Goal: Task Accomplishment & Management: Complete application form

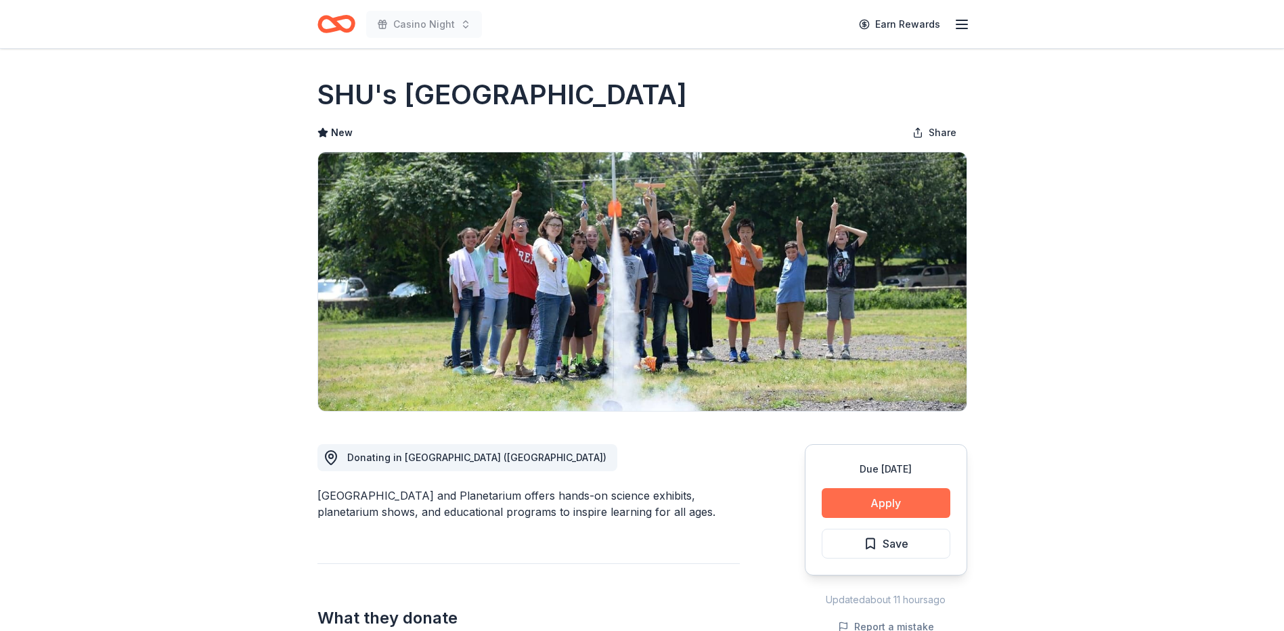
click at [843, 498] on button "Apply" at bounding box center [886, 503] width 129 height 30
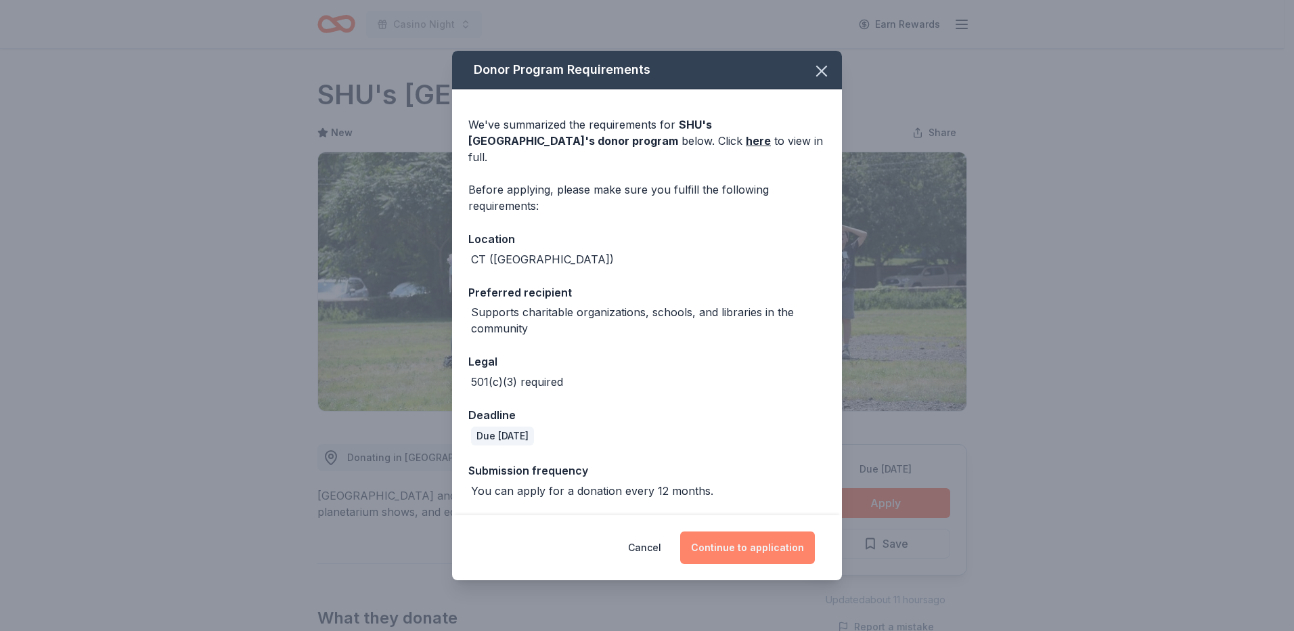
click at [757, 556] on button "Continue to application" at bounding box center [747, 547] width 135 height 32
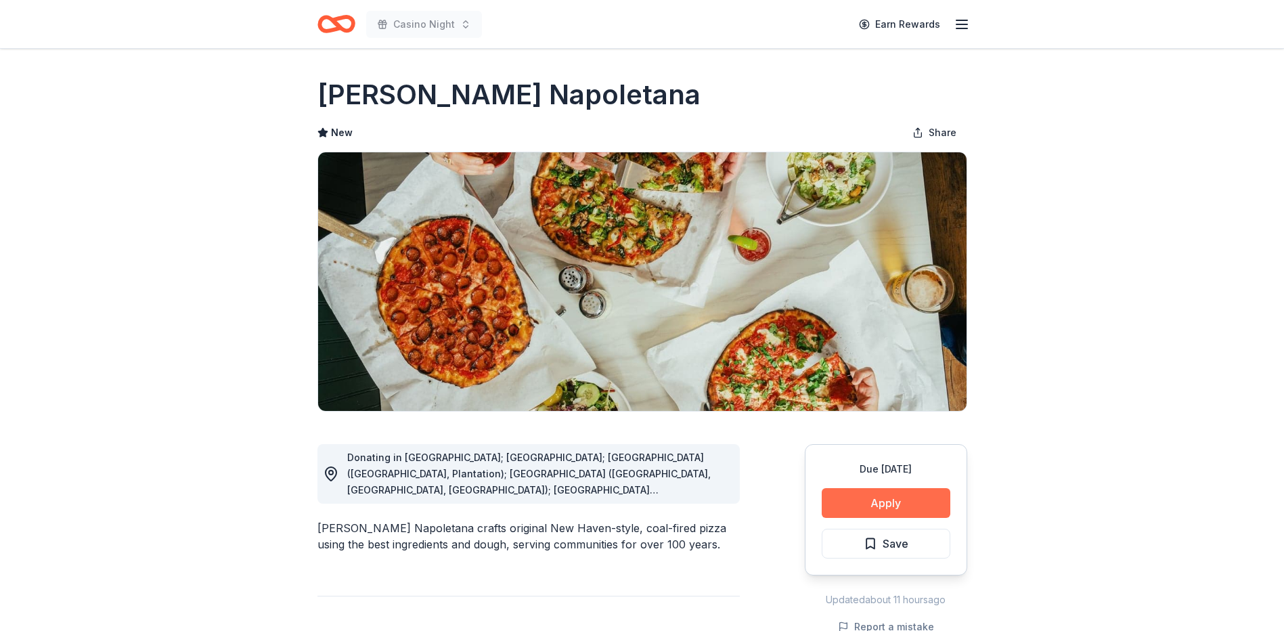
click at [881, 494] on button "Apply" at bounding box center [886, 503] width 129 height 30
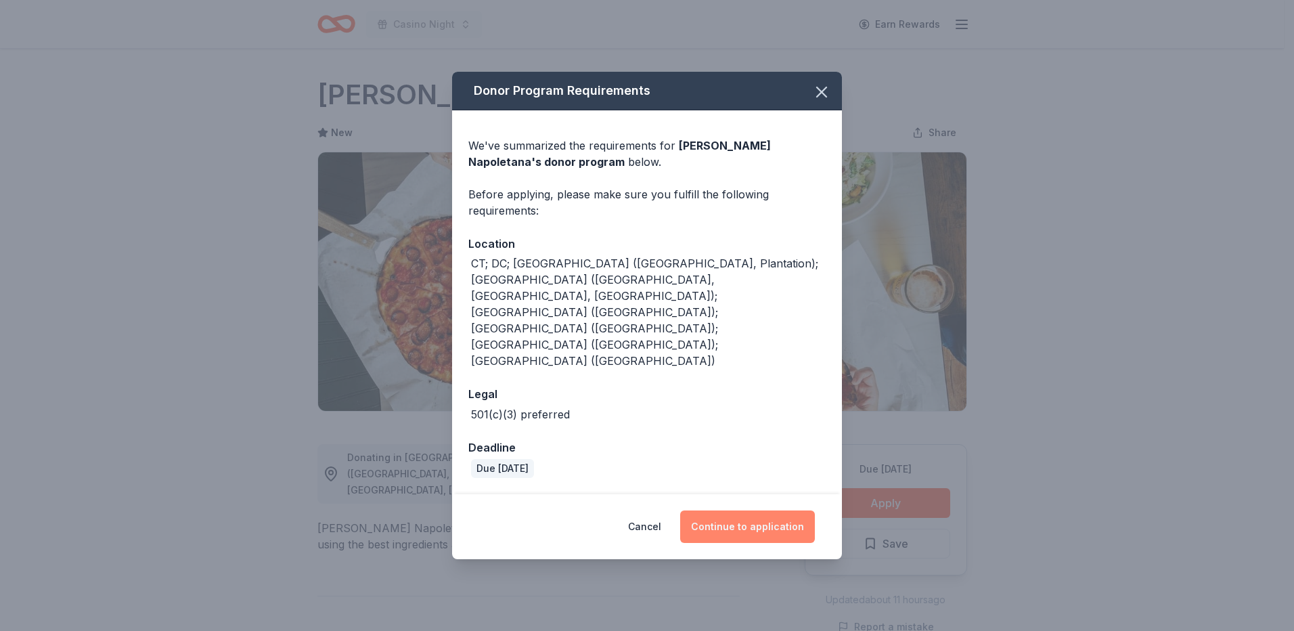
click at [738, 510] on button "Continue to application" at bounding box center [747, 526] width 135 height 32
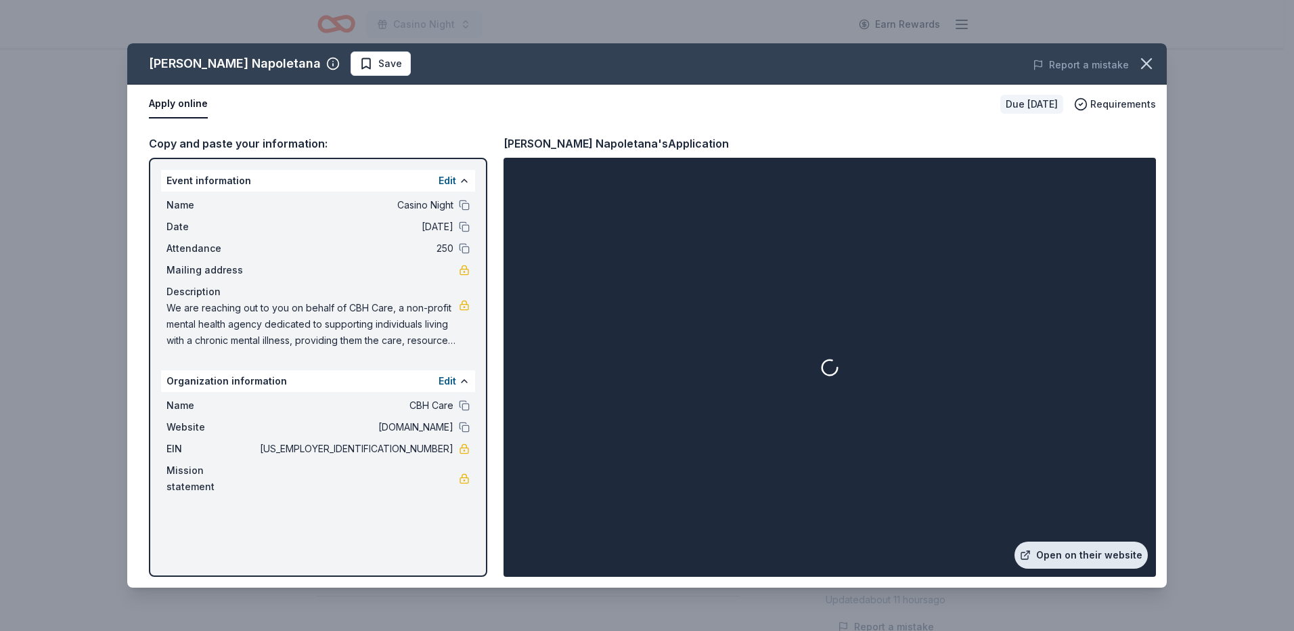
click at [1107, 556] on link "Open on their website" at bounding box center [1081, 554] width 133 height 27
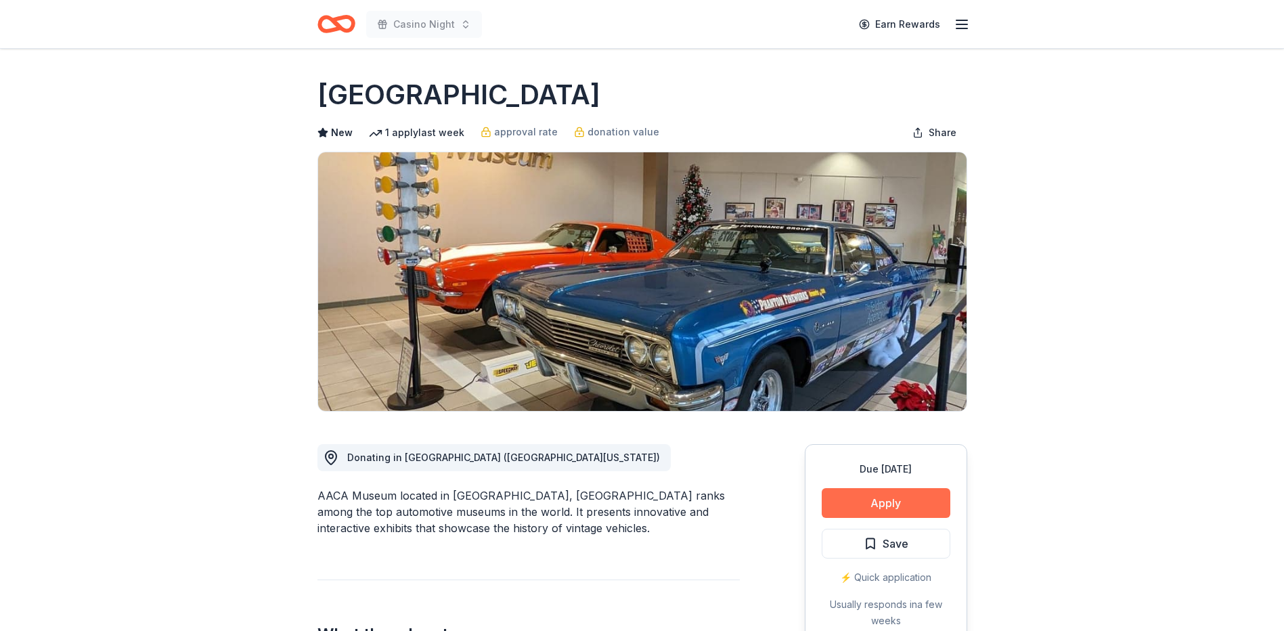
click at [856, 504] on button "Apply" at bounding box center [886, 503] width 129 height 30
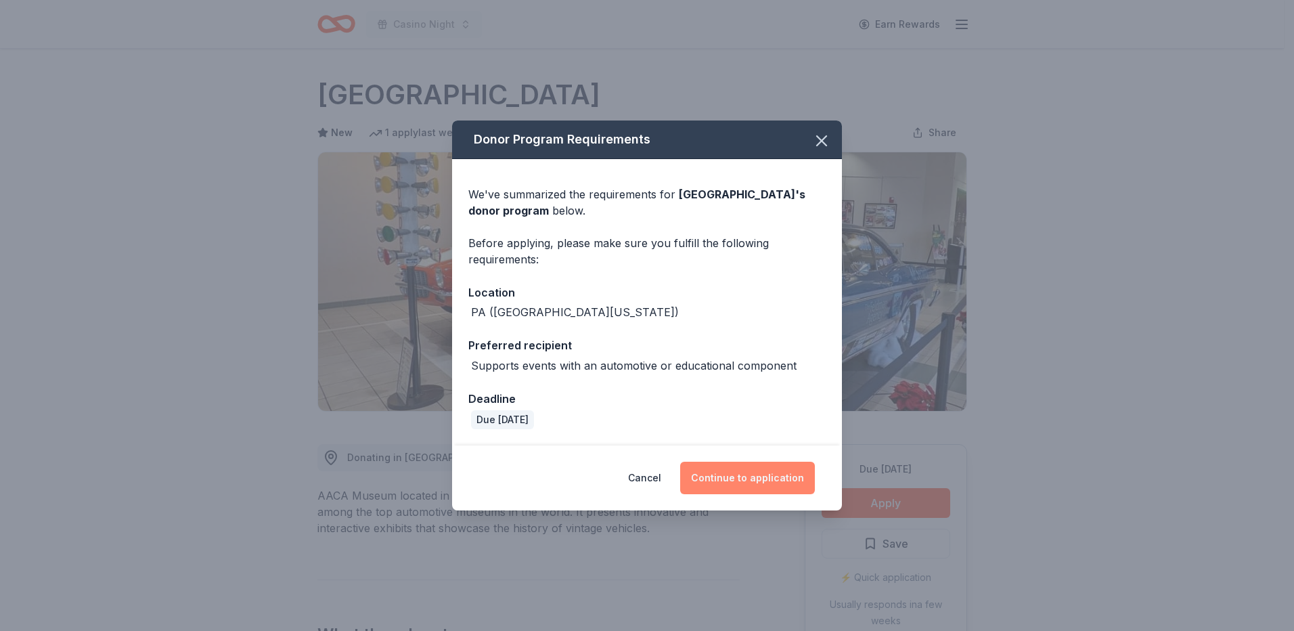
click at [767, 477] on button "Continue to application" at bounding box center [747, 478] width 135 height 32
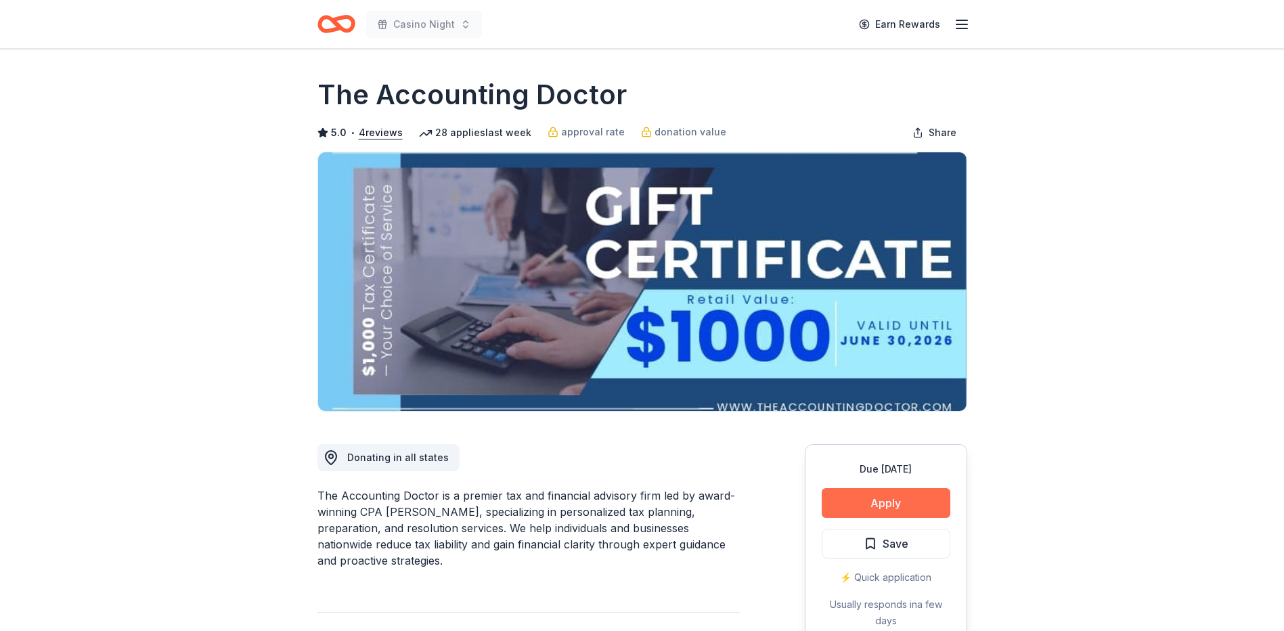
click at [912, 495] on button "Apply" at bounding box center [886, 503] width 129 height 30
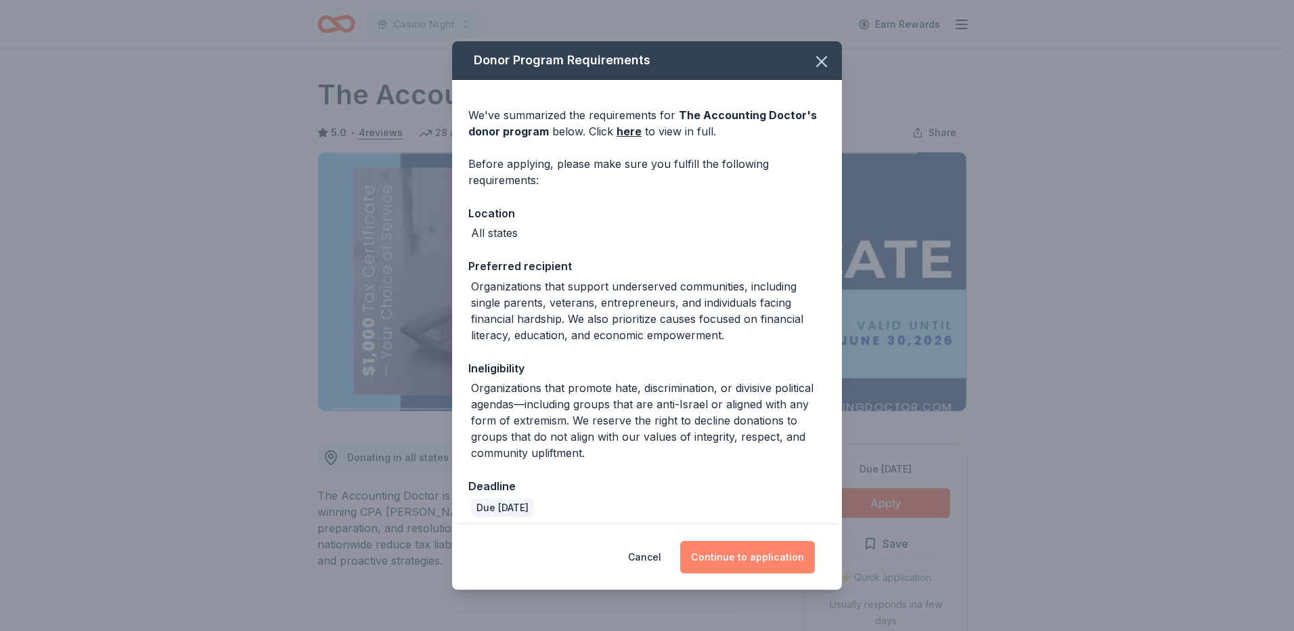
click at [740, 557] on button "Continue to application" at bounding box center [747, 557] width 135 height 32
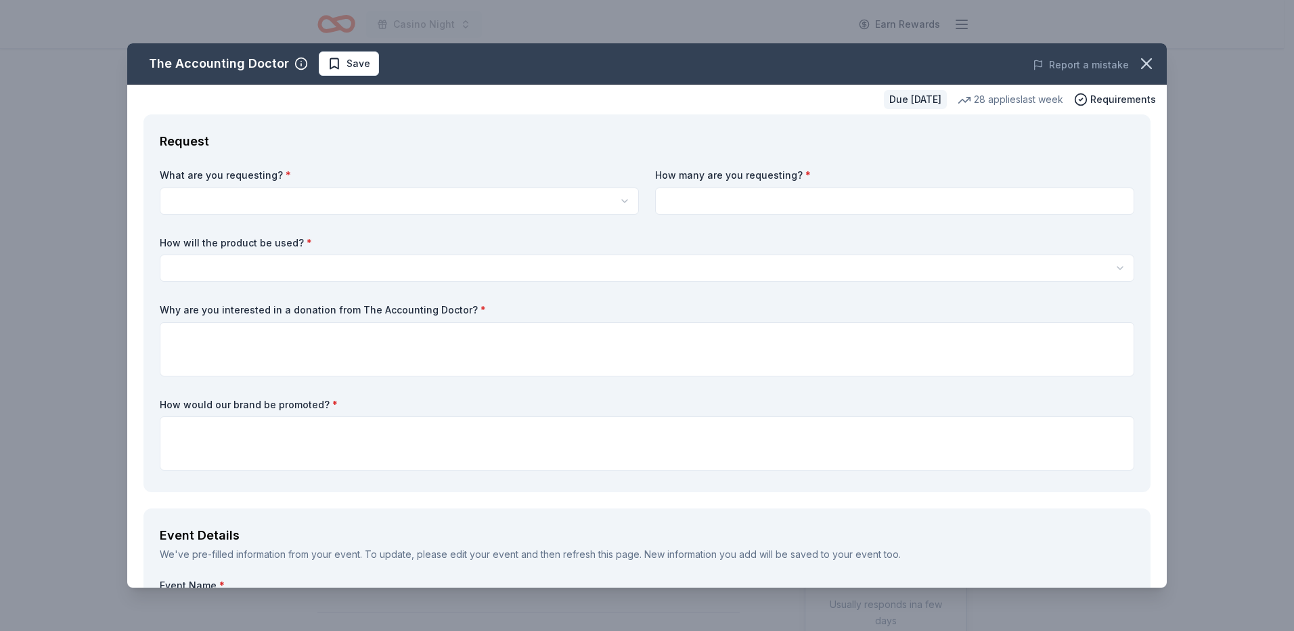
click at [212, 197] on html "Casino Night Earn Rewards Due [DATE] Share The Accounting Doctor 5.0 • 4 review…" at bounding box center [647, 315] width 1294 height 631
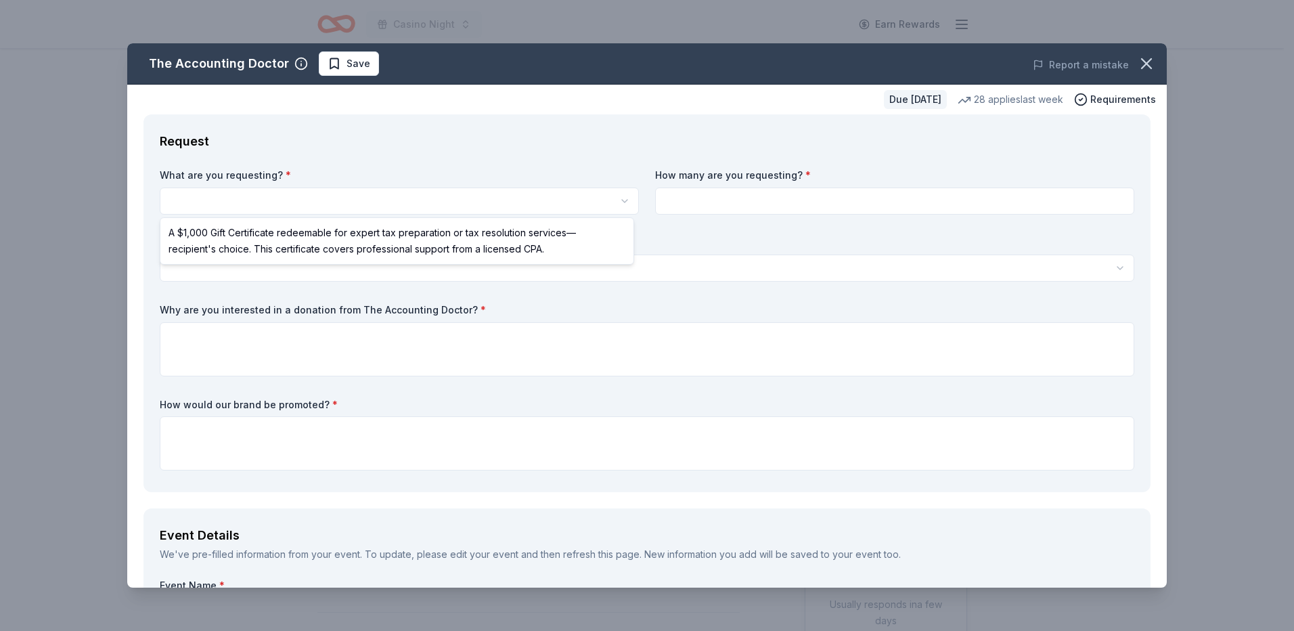
select select "A $1,000 Gift Certificate redeemable for expert tax preparation or tax resoluti…"
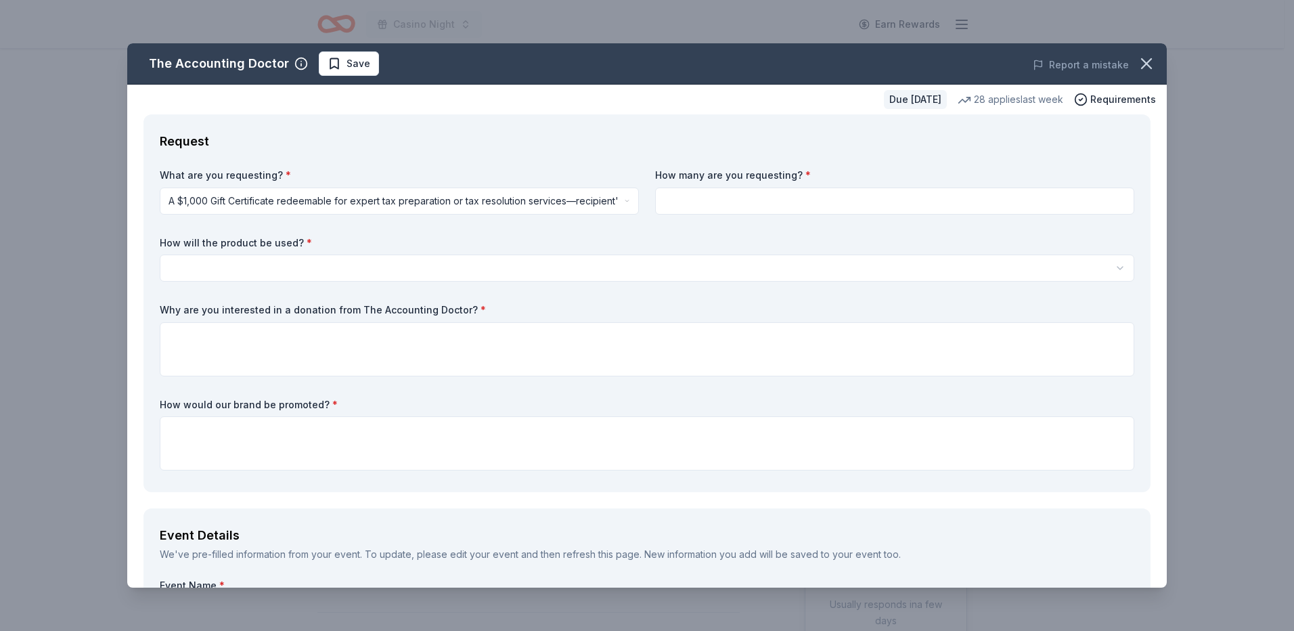
click at [769, 208] on input at bounding box center [894, 200] width 479 height 27
type input "1"
click at [311, 267] on html "Casino Night Earn Rewards Due in 59 days Share The Accounting Doctor 5.0 • 4 re…" at bounding box center [647, 315] width 1294 height 631
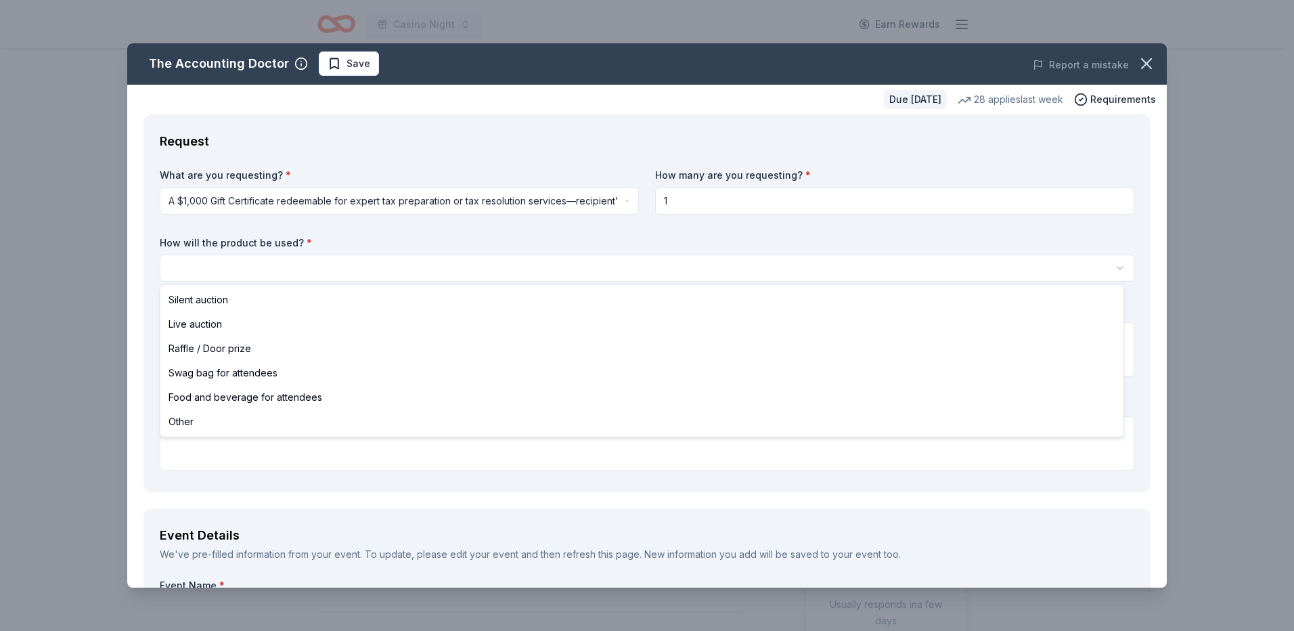
select select "raffleDoorPrize"
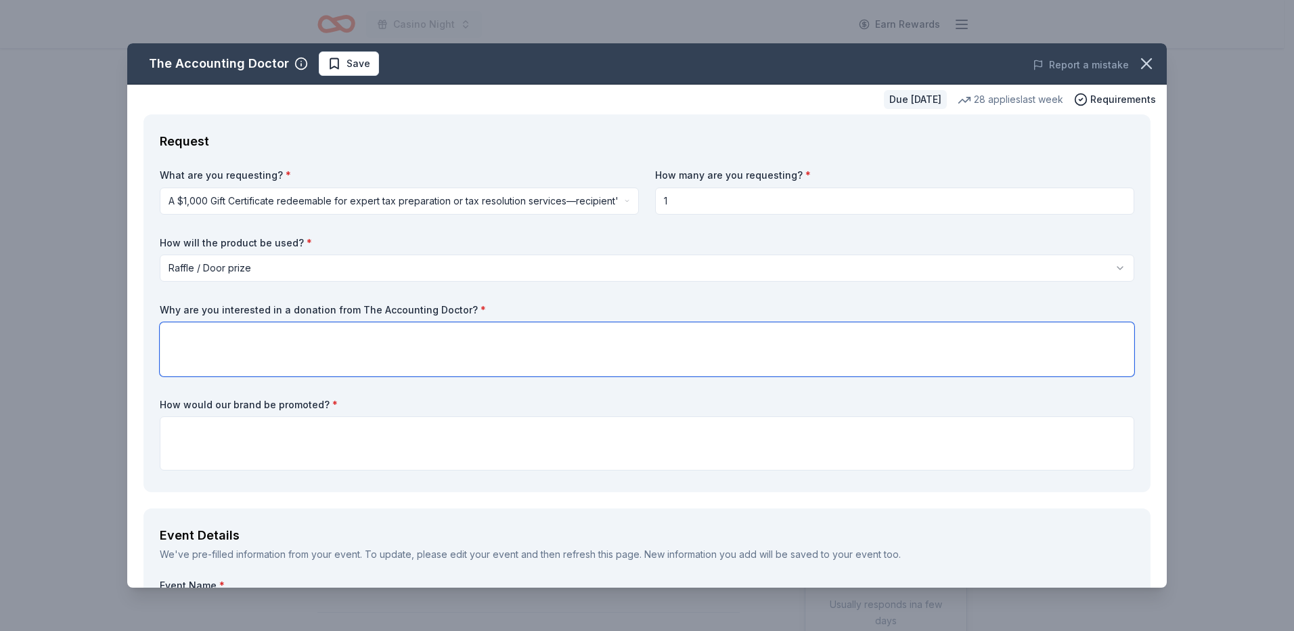
click at [225, 345] on textarea at bounding box center [647, 349] width 975 height 54
type textarea "s"
type textarea "we are a non profit mental health agency in bergen county and passaic county."
click at [260, 443] on textarea at bounding box center [647, 443] width 975 height 54
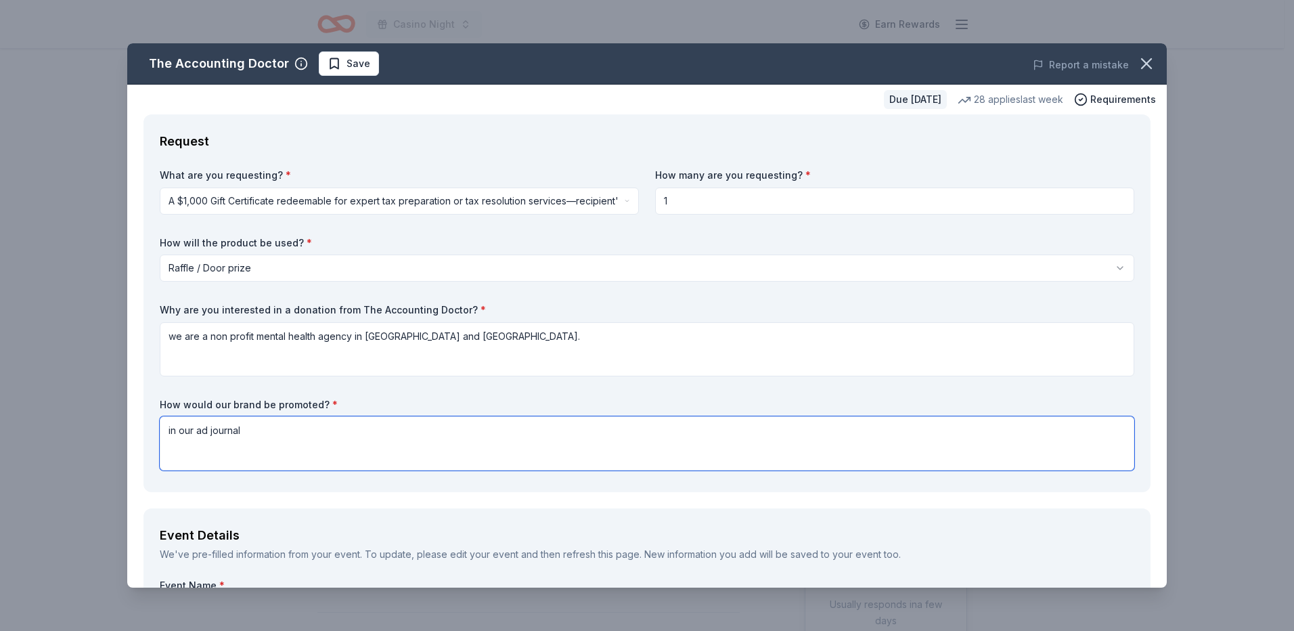
scroll to position [406, 0]
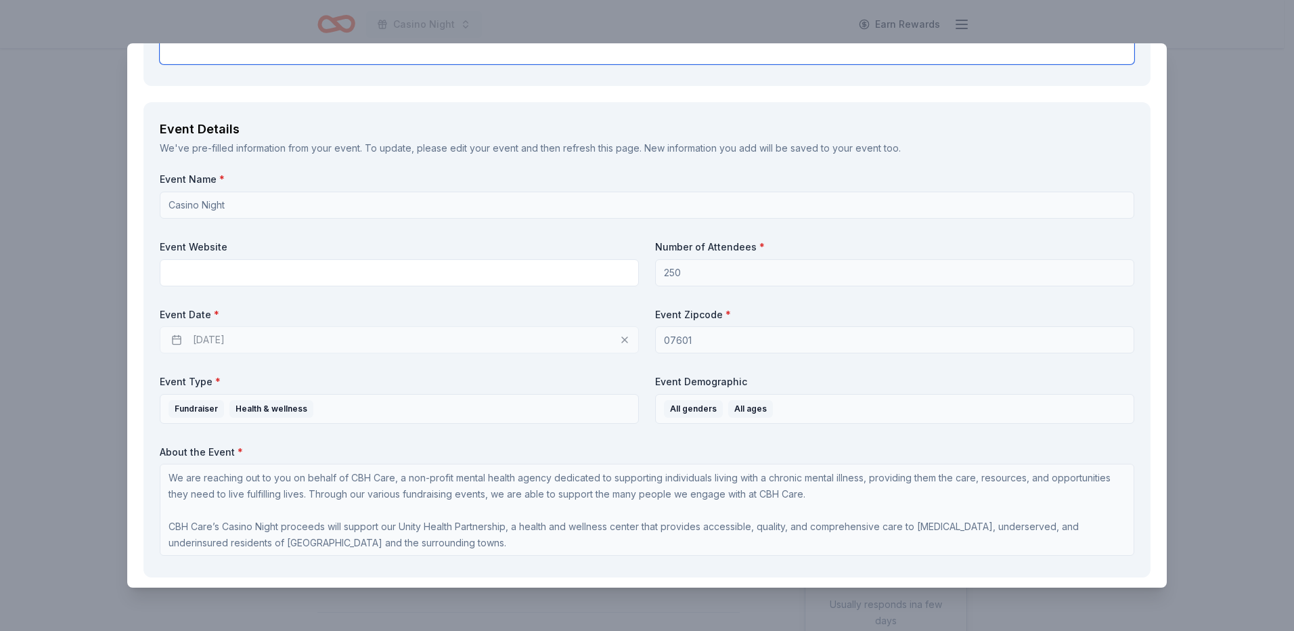
type textarea "in our ad journal"
click at [198, 338] on div "11/19/2025" at bounding box center [399, 339] width 479 height 27
click at [175, 336] on div "11/19/2025" at bounding box center [399, 339] width 479 height 27
click at [209, 337] on div "11/19/2025" at bounding box center [399, 339] width 479 height 27
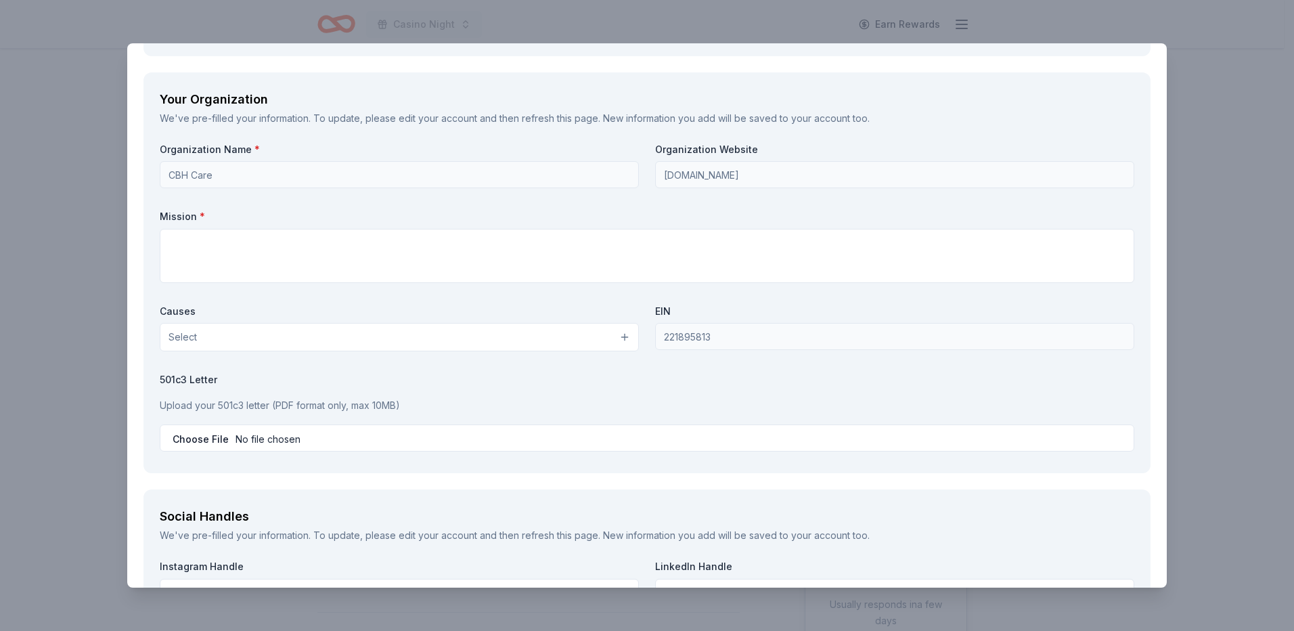
scroll to position [1151, 0]
click at [516, 236] on textarea at bounding box center [647, 254] width 975 height 54
paste textarea "Our mission is to promote mental health, wellness, and hope for recovery for al…"
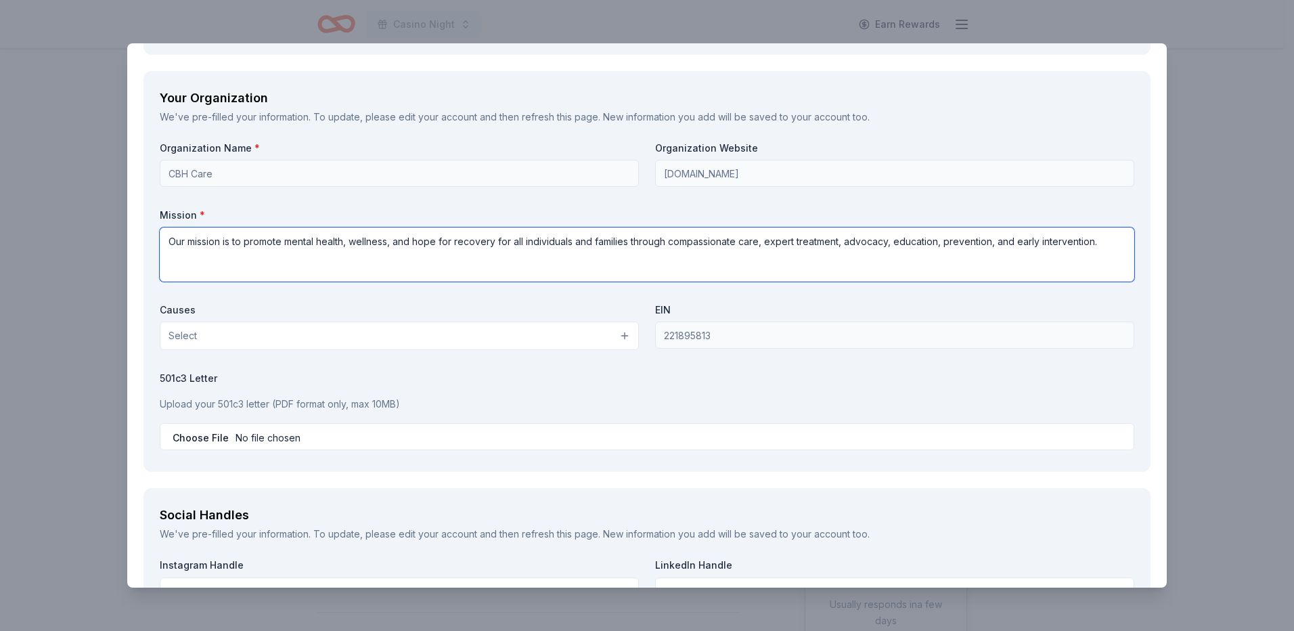
type textarea "Our mission is to promote mental health, wellness, and hope for recovery for al…"
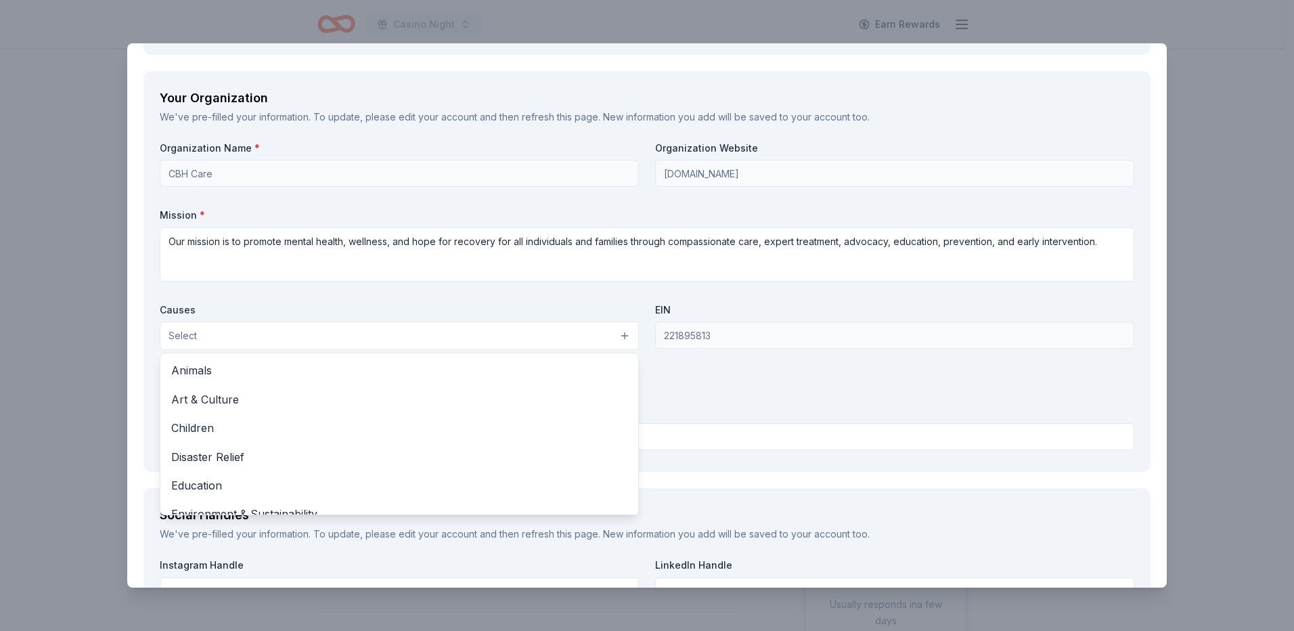
click at [323, 344] on button "Select" at bounding box center [399, 335] width 479 height 28
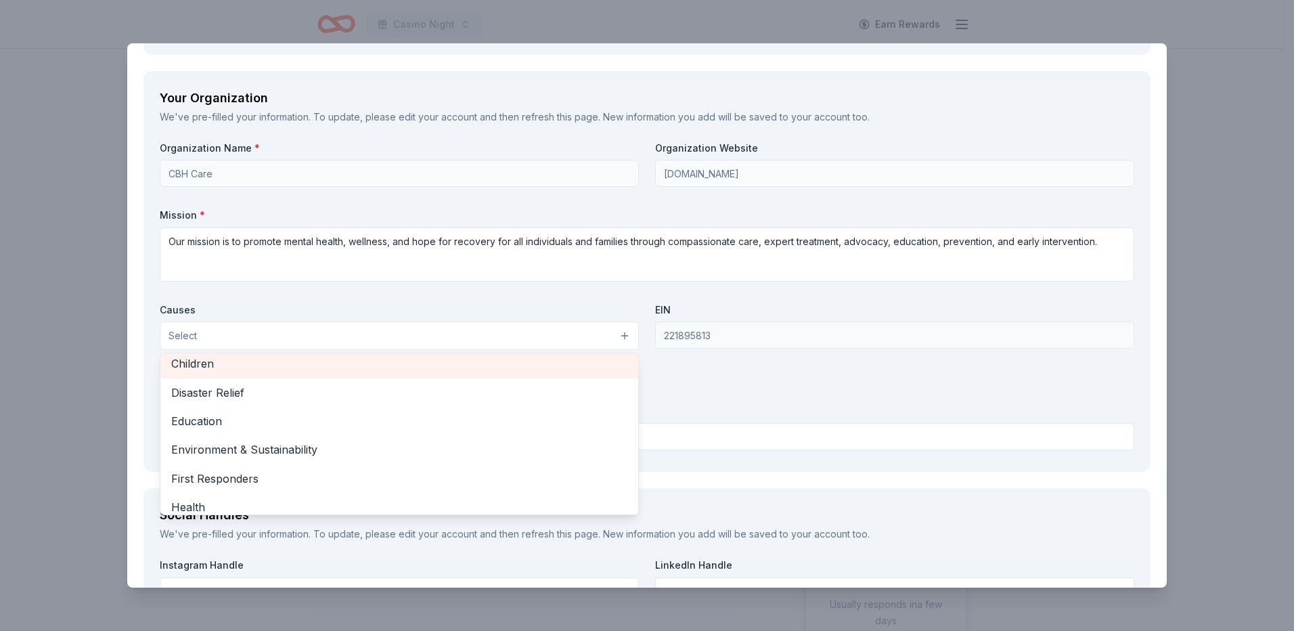
scroll to position [135, 0]
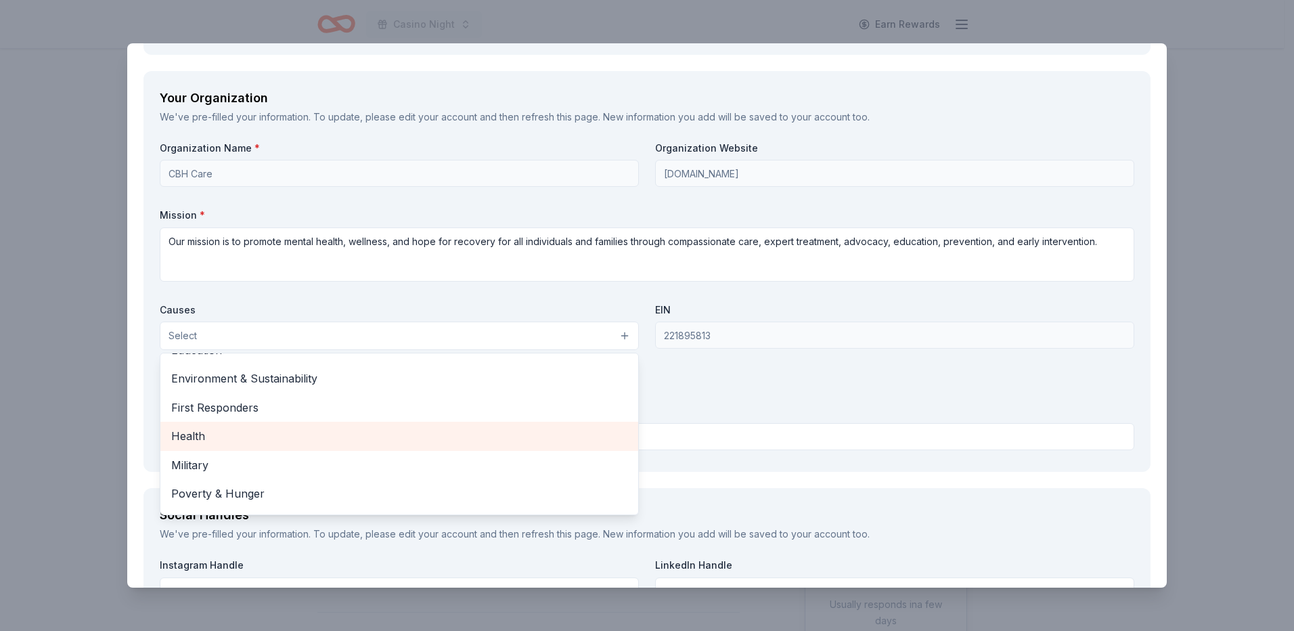
click at [216, 430] on span "Health" at bounding box center [399, 436] width 456 height 18
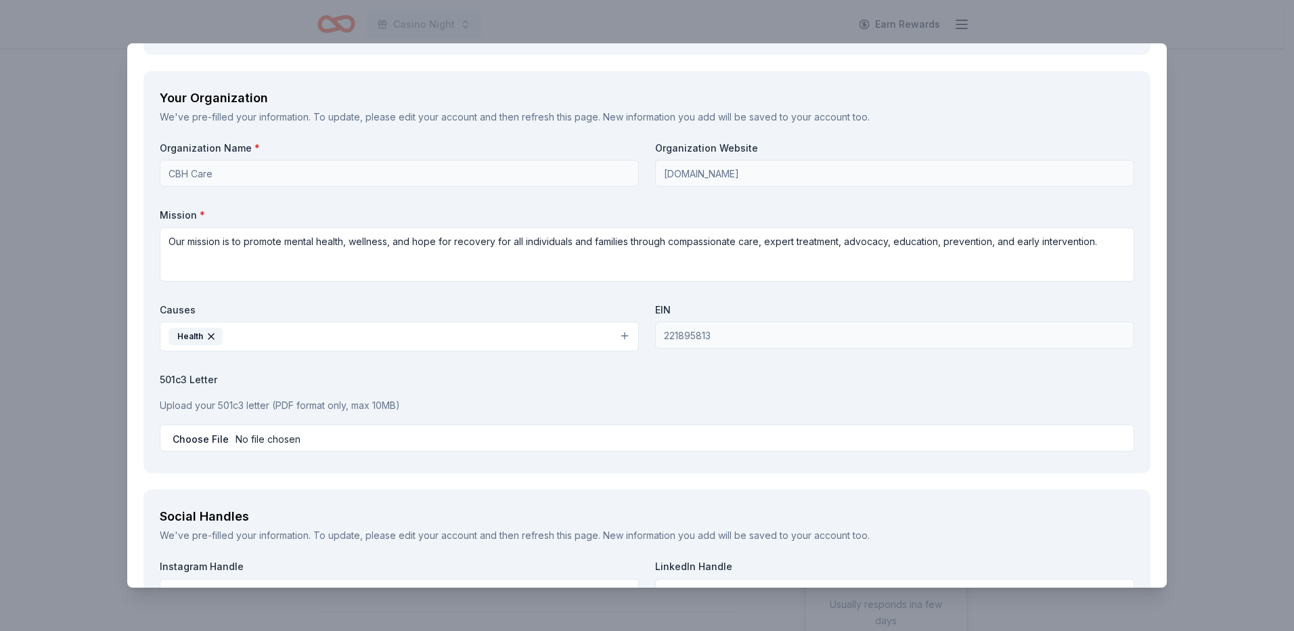
click at [311, 403] on p "Upload your 501c3 letter (PDF format only, max 10MB)" at bounding box center [647, 405] width 975 height 16
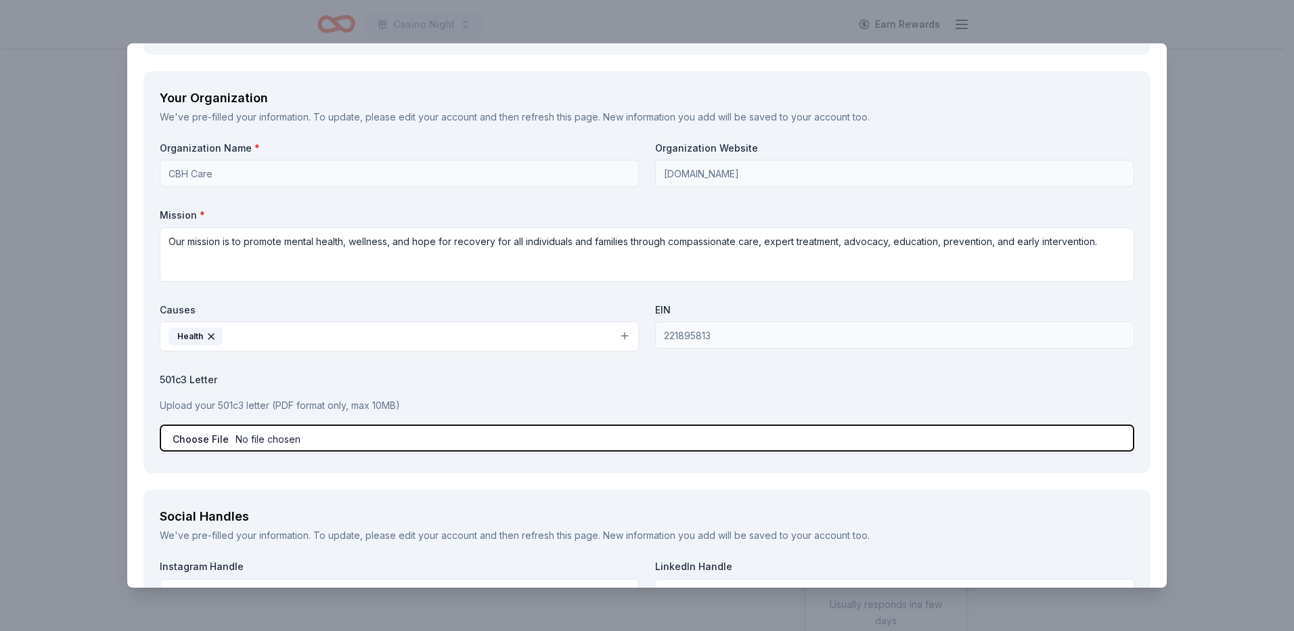
click at [274, 441] on input "file" at bounding box center [647, 437] width 975 height 27
type input "C:\fakepath\ID#IRS.pdf"
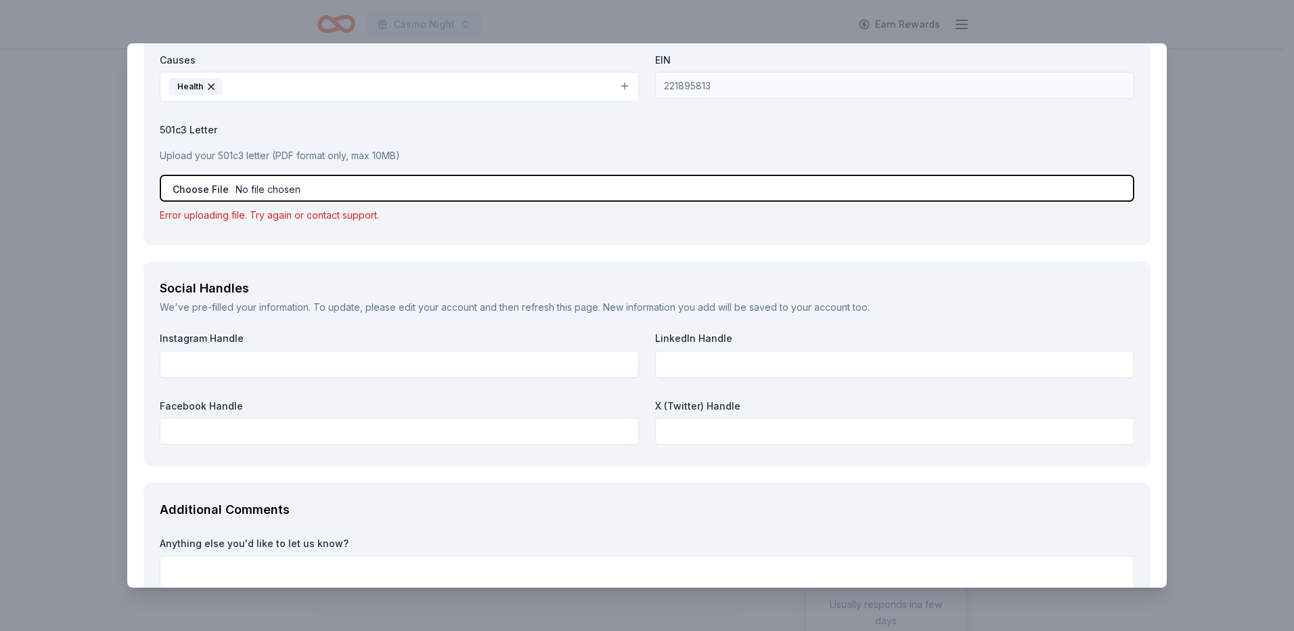
scroll to position [1515, 0]
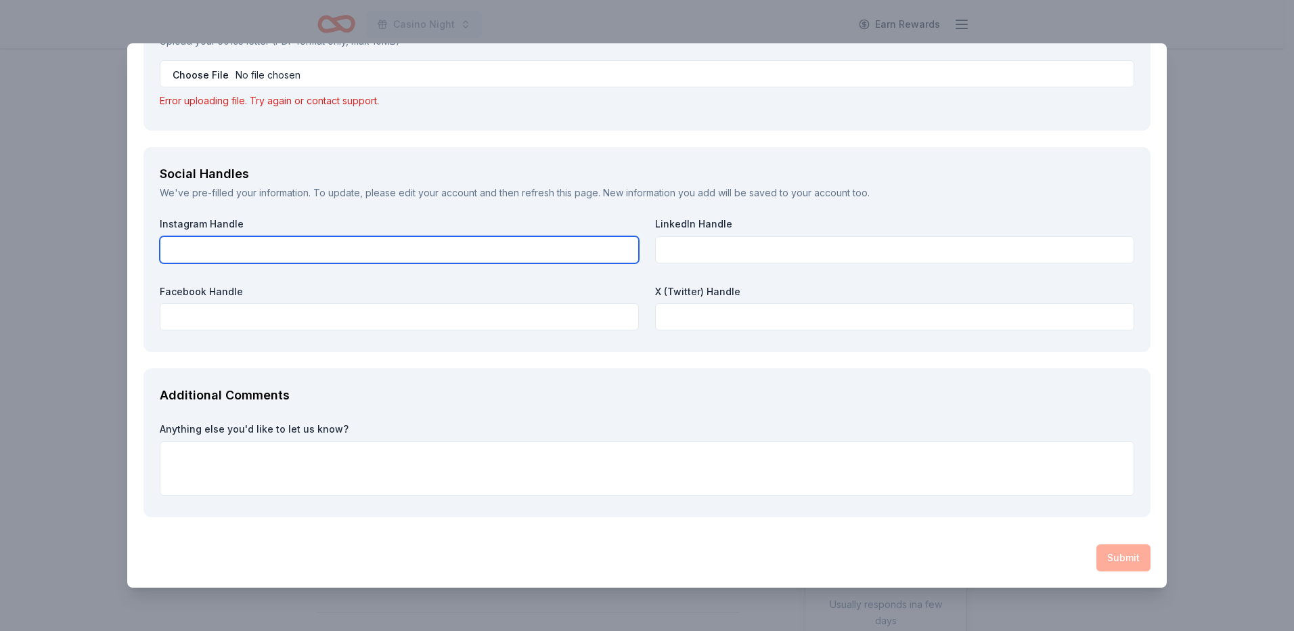
click at [403, 254] on input "text" at bounding box center [399, 249] width 479 height 27
type input "cbh care"
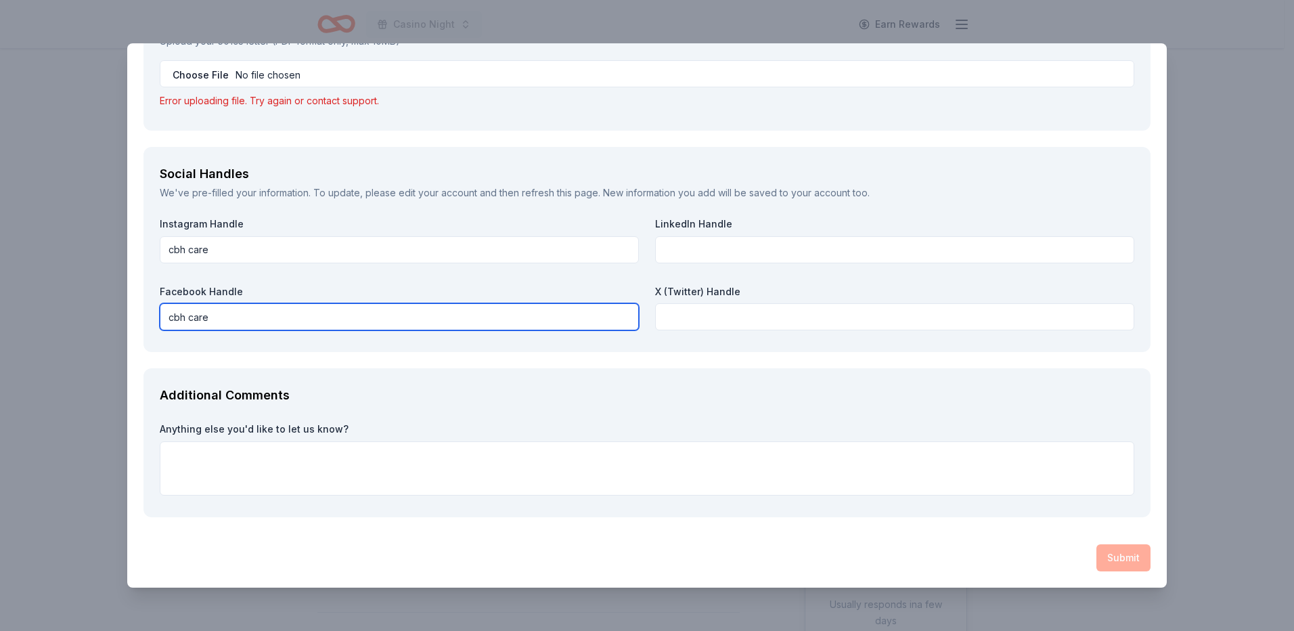
type input "cbh care"
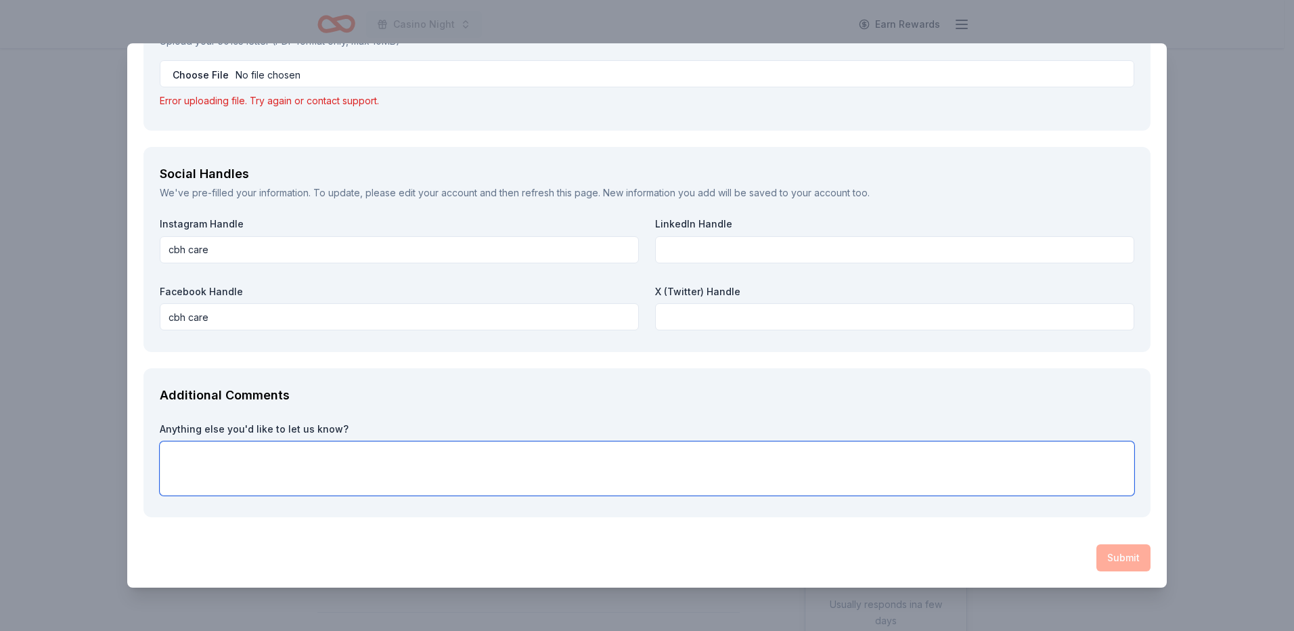
click at [478, 488] on textarea at bounding box center [647, 468] width 975 height 54
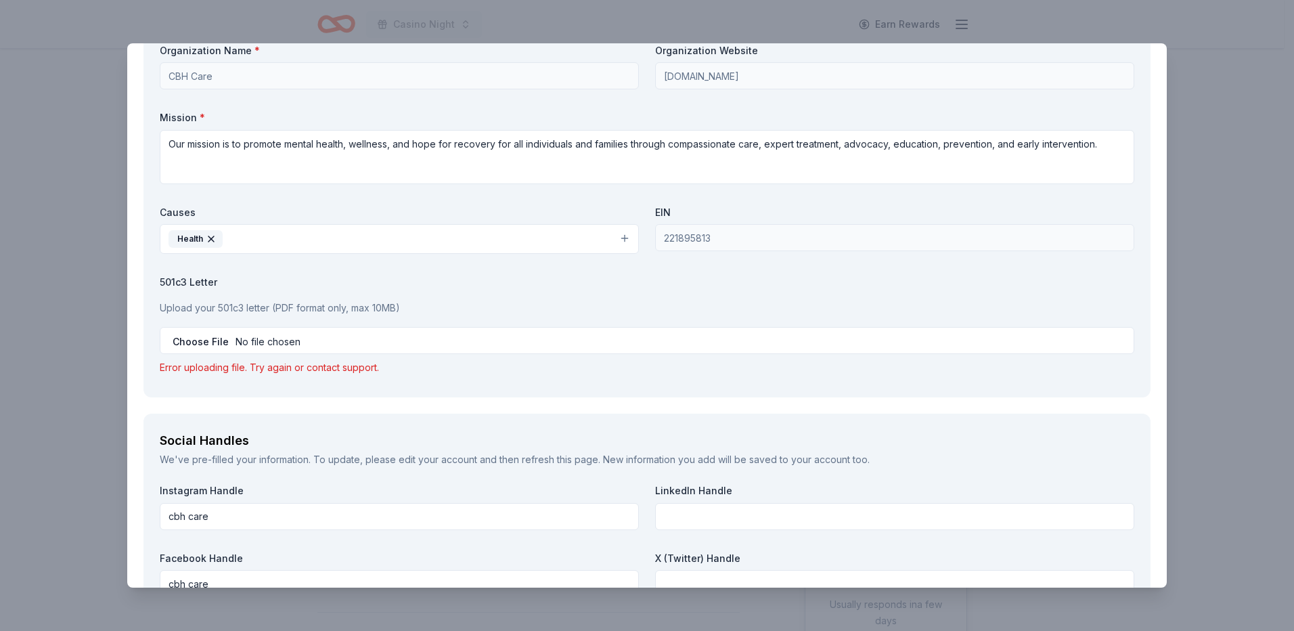
scroll to position [1244, 0]
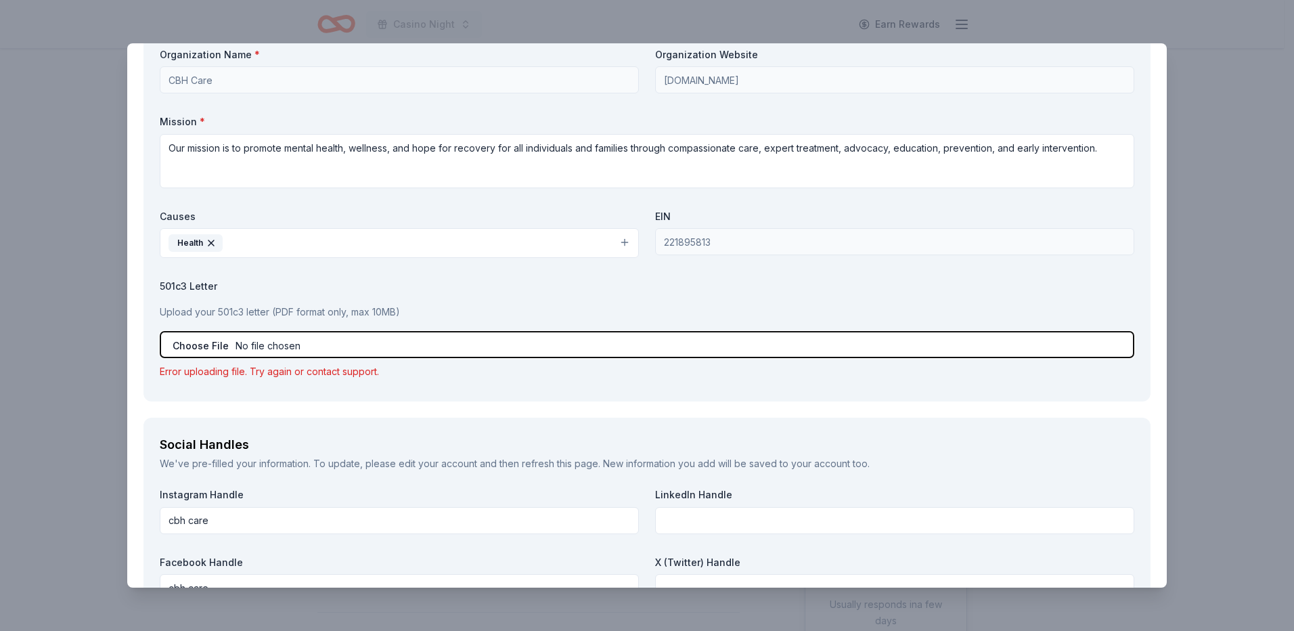
click at [298, 342] on input "file" at bounding box center [647, 344] width 975 height 27
type input "C:\fakepath\TaxExempt.docx"
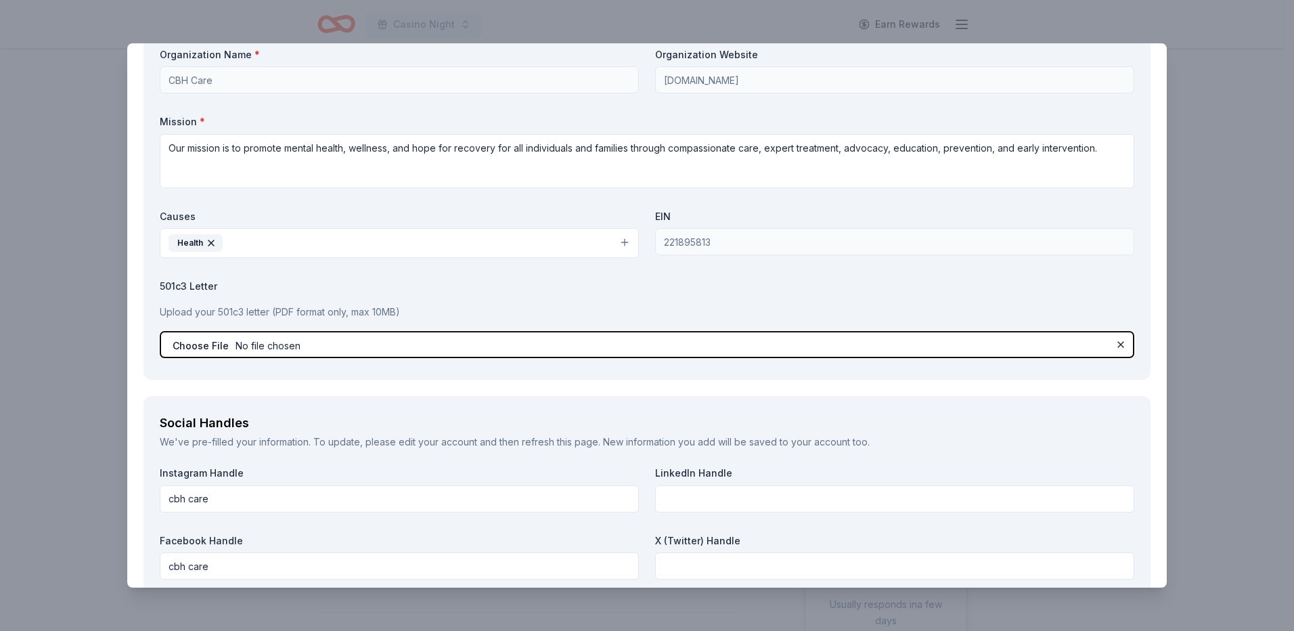
scroll to position [1493, 0]
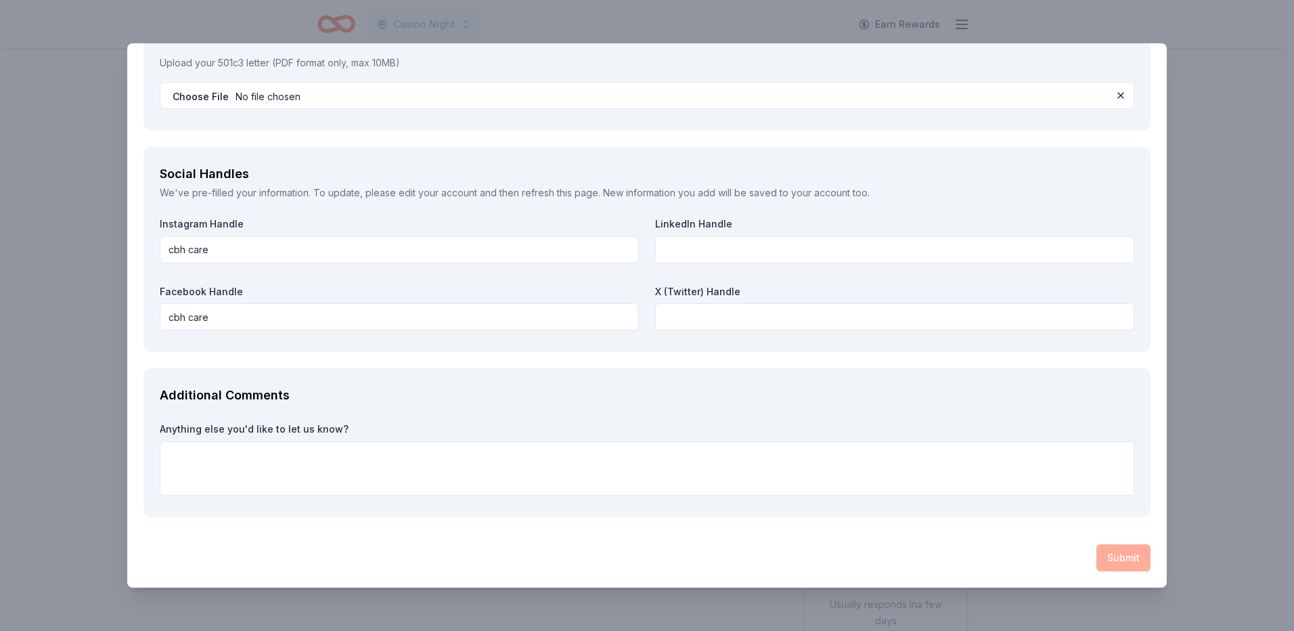
click at [1119, 550] on div "Submit" at bounding box center [646, 557] width 1007 height 27
click at [334, 469] on textarea at bounding box center [647, 468] width 975 height 54
type textarea "thank you for supporting mental health."
click at [1098, 569] on div "Submit" at bounding box center [646, 557] width 1007 height 27
click at [1098, 556] on div "Submit" at bounding box center [646, 557] width 1007 height 27
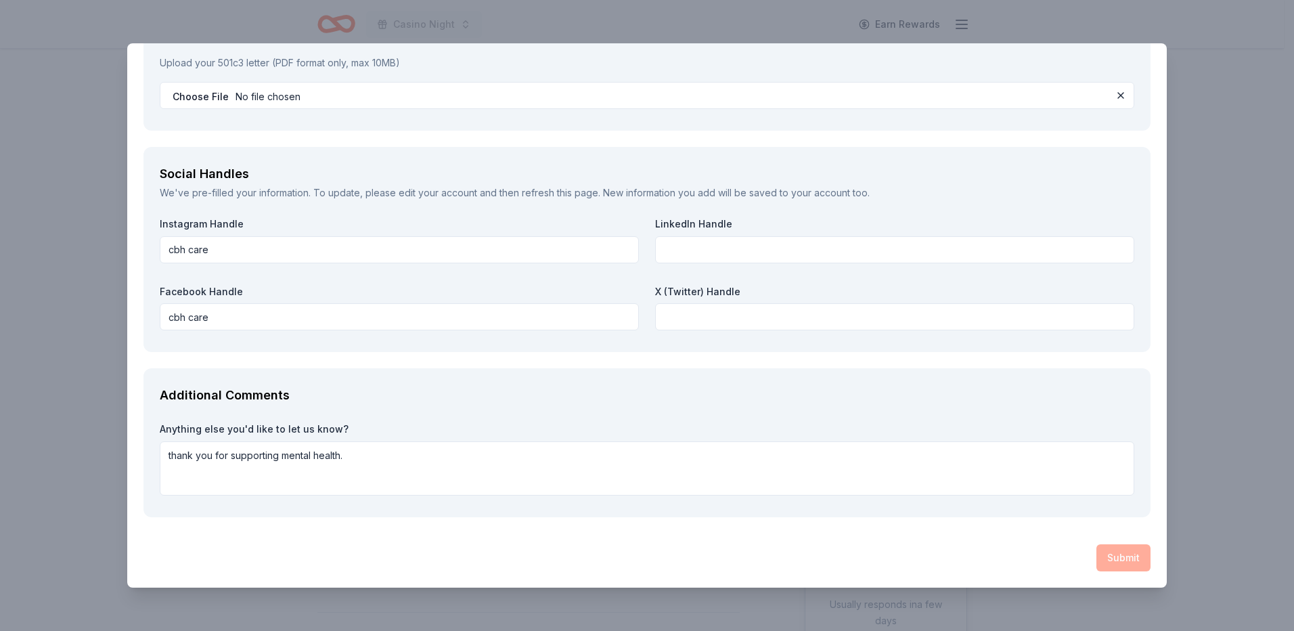
click at [1098, 556] on div "Submit" at bounding box center [646, 557] width 1007 height 27
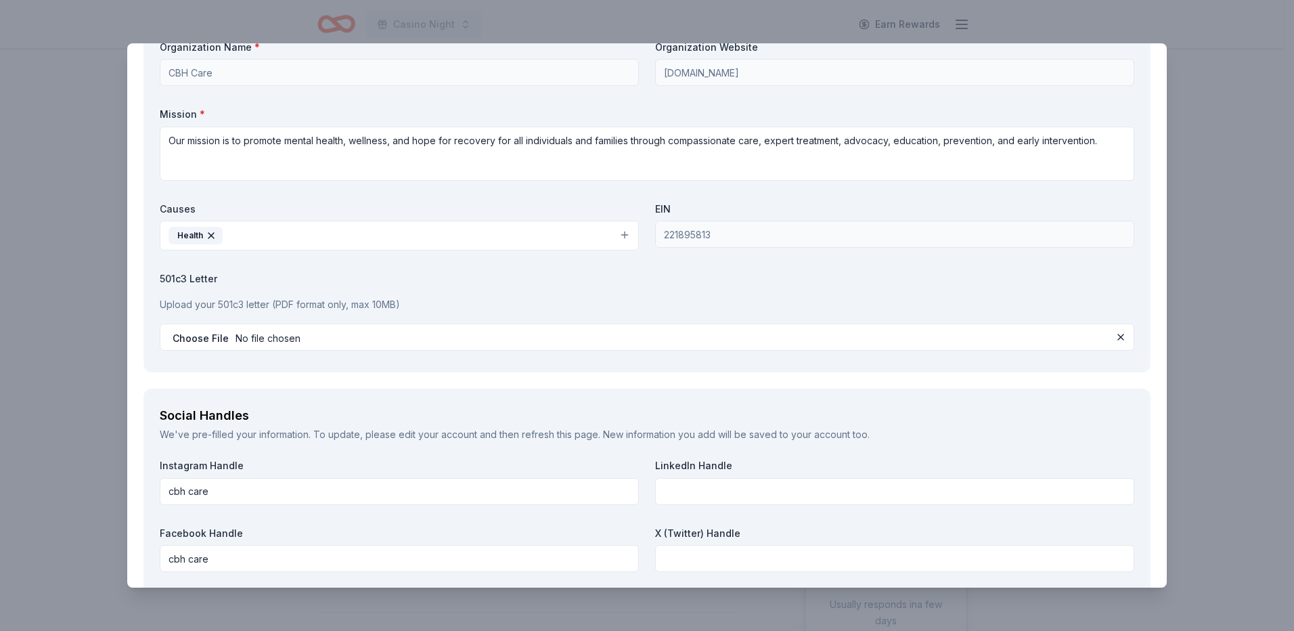
scroll to position [1222, 0]
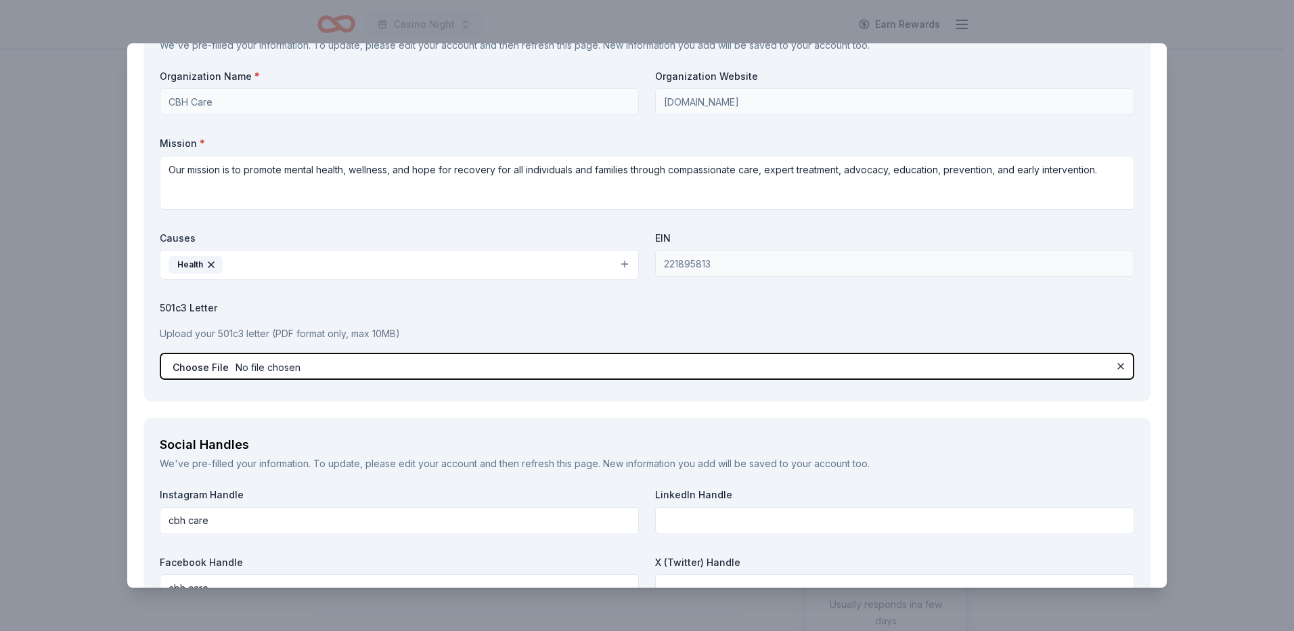
click at [274, 362] on input "file" at bounding box center [647, 366] width 975 height 27
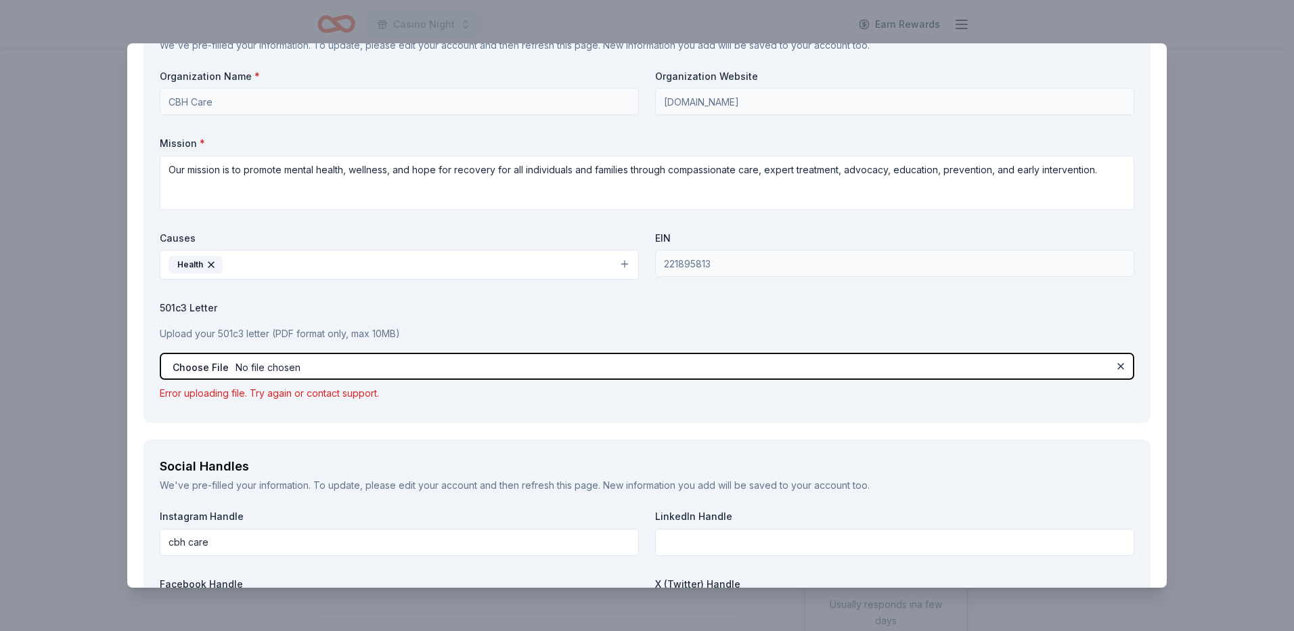
click at [244, 362] on input "file" at bounding box center [647, 366] width 975 height 27
type input "C:\fakepath\TaxExemptForm.pdf"
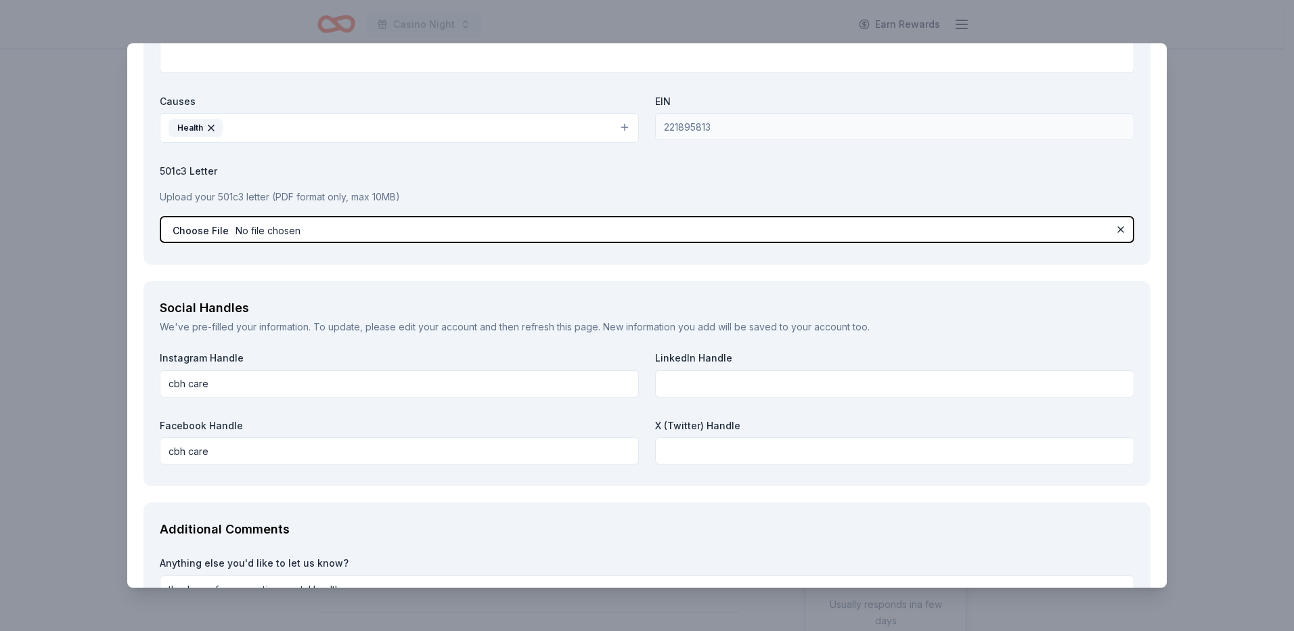
scroll to position [1493, 0]
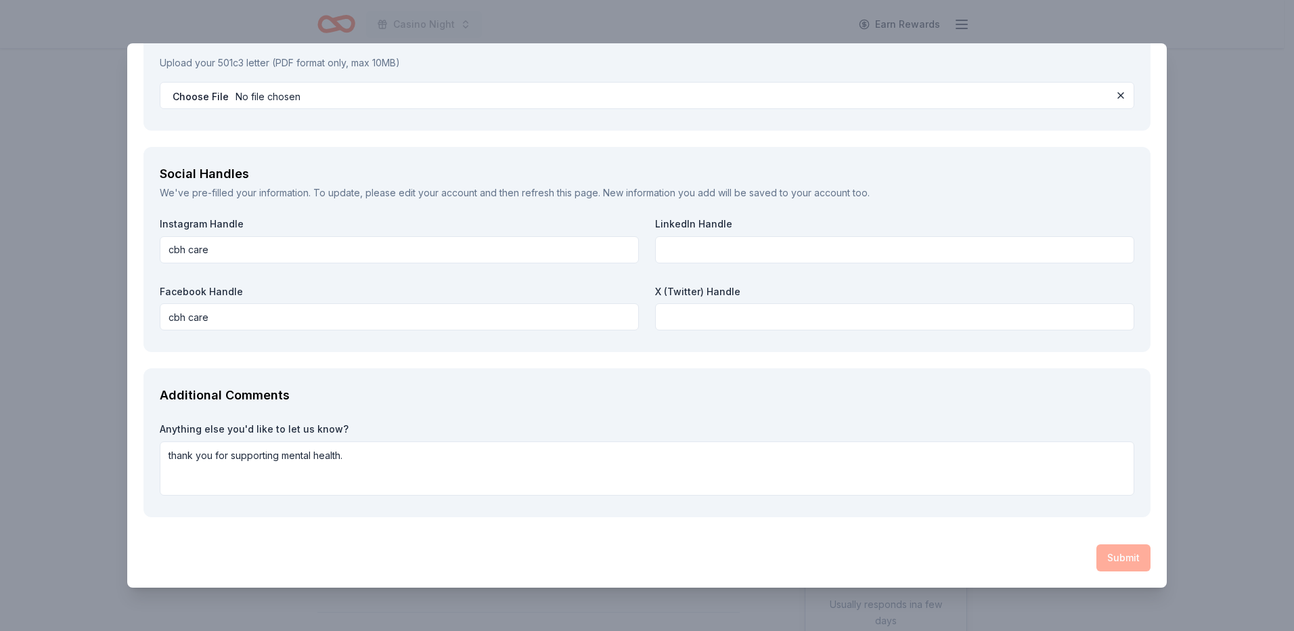
click at [1111, 554] on div "Submit" at bounding box center [646, 557] width 1007 height 27
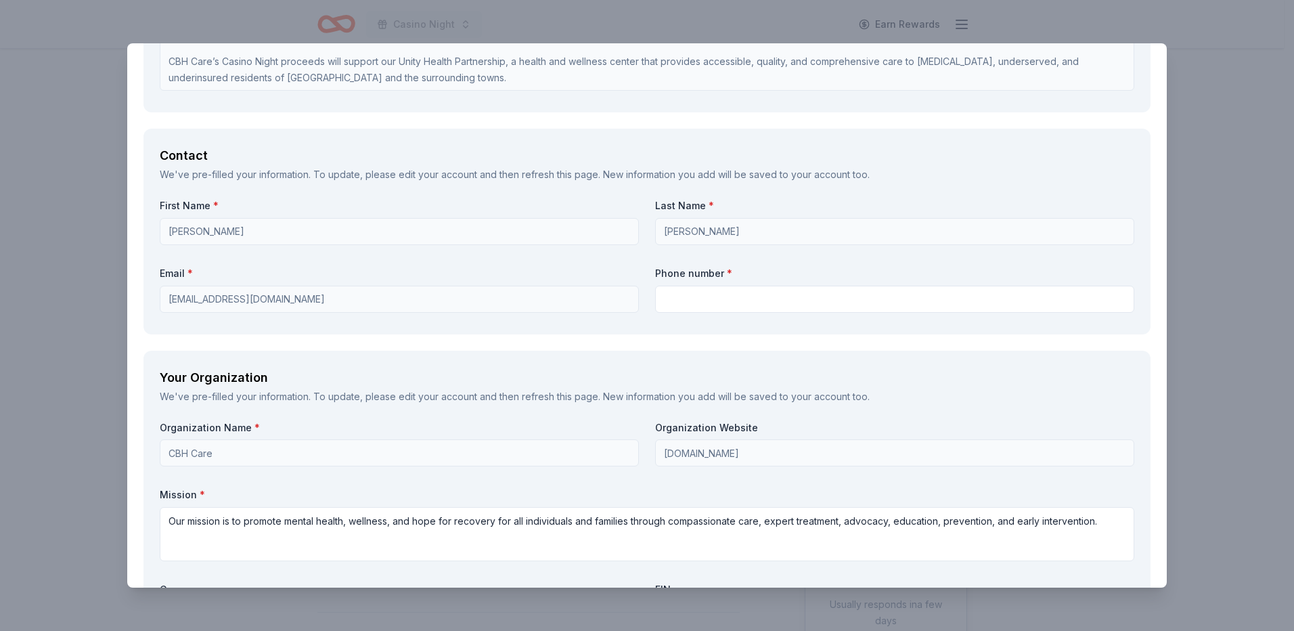
scroll to position [744, 0]
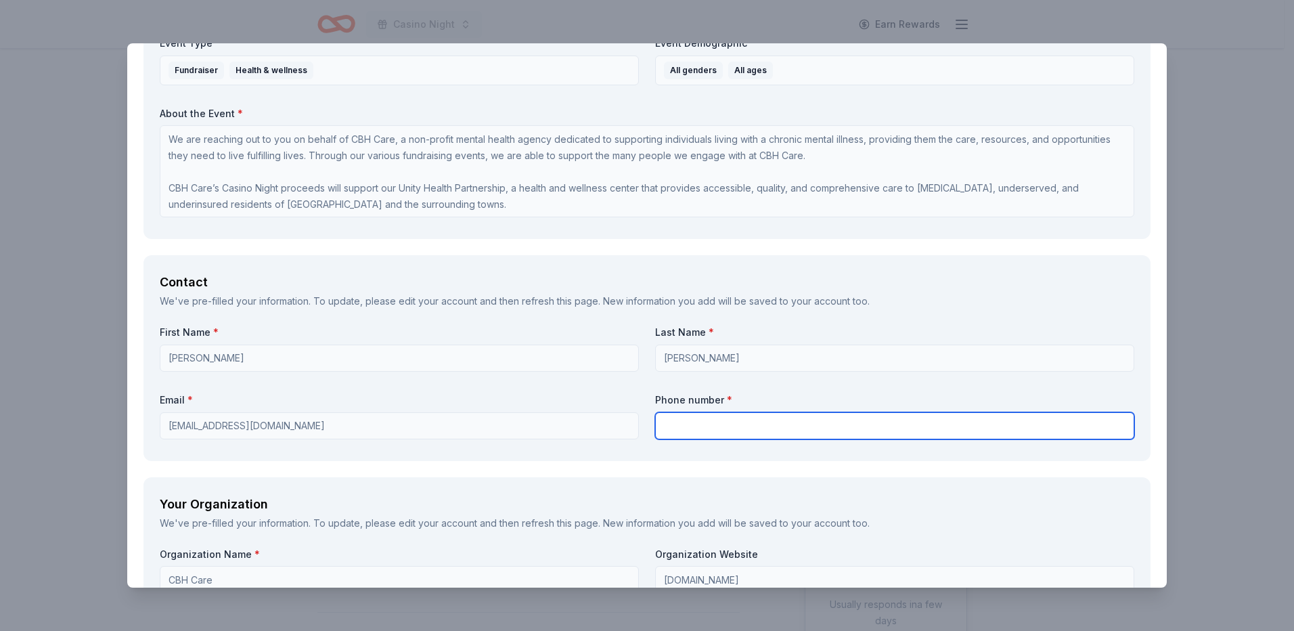
drag, startPoint x: 765, startPoint y: 430, endPoint x: 759, endPoint y: 426, distance: 7.6
click at [763, 429] on input "text" at bounding box center [894, 425] width 479 height 27
type input "2017756335"
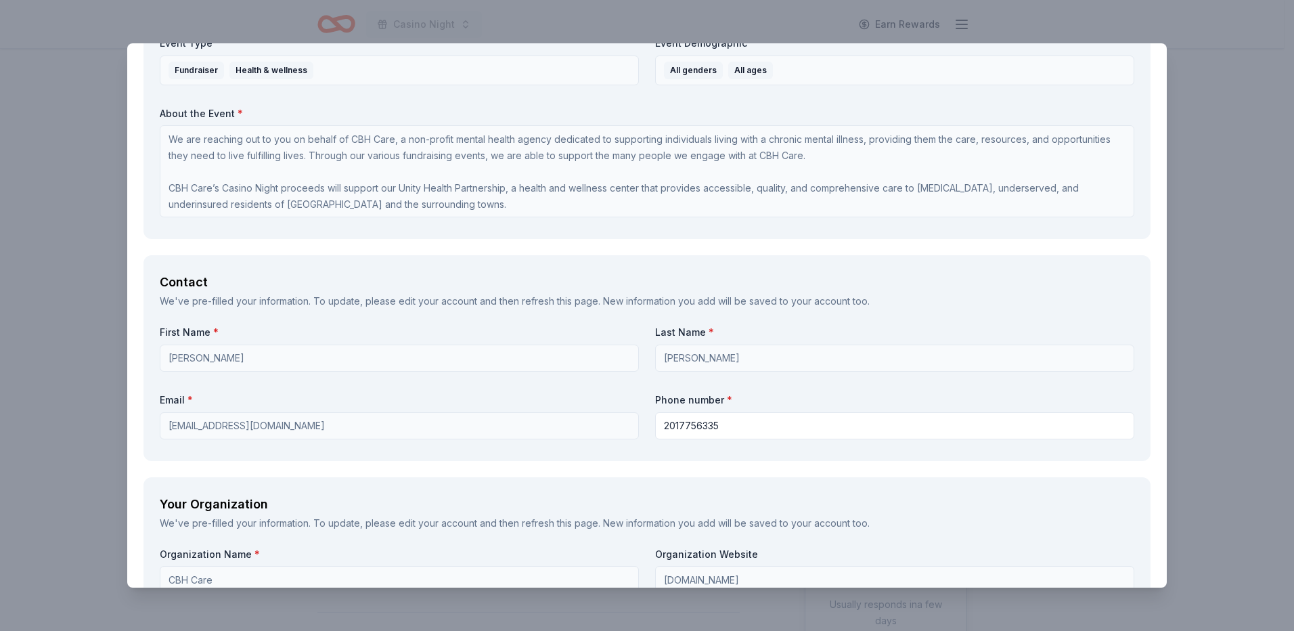
click at [604, 455] on div "Contact We've pre-filled your information. To update, please edit your account …" at bounding box center [646, 357] width 1007 height 205
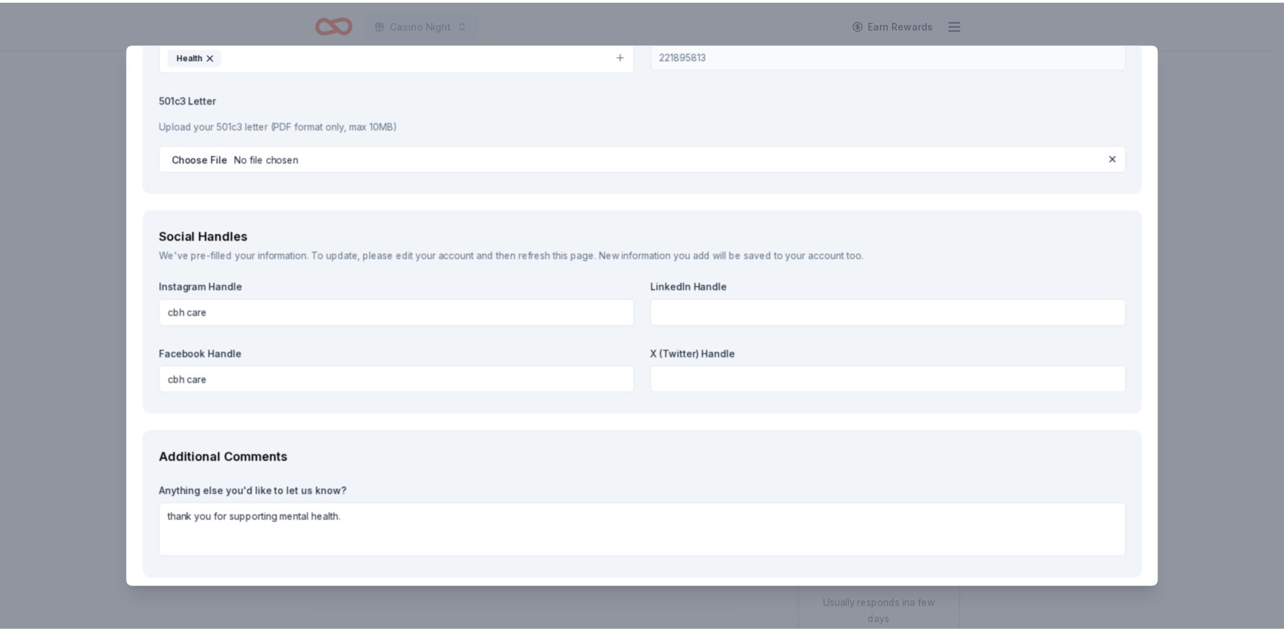
scroll to position [1493, 0]
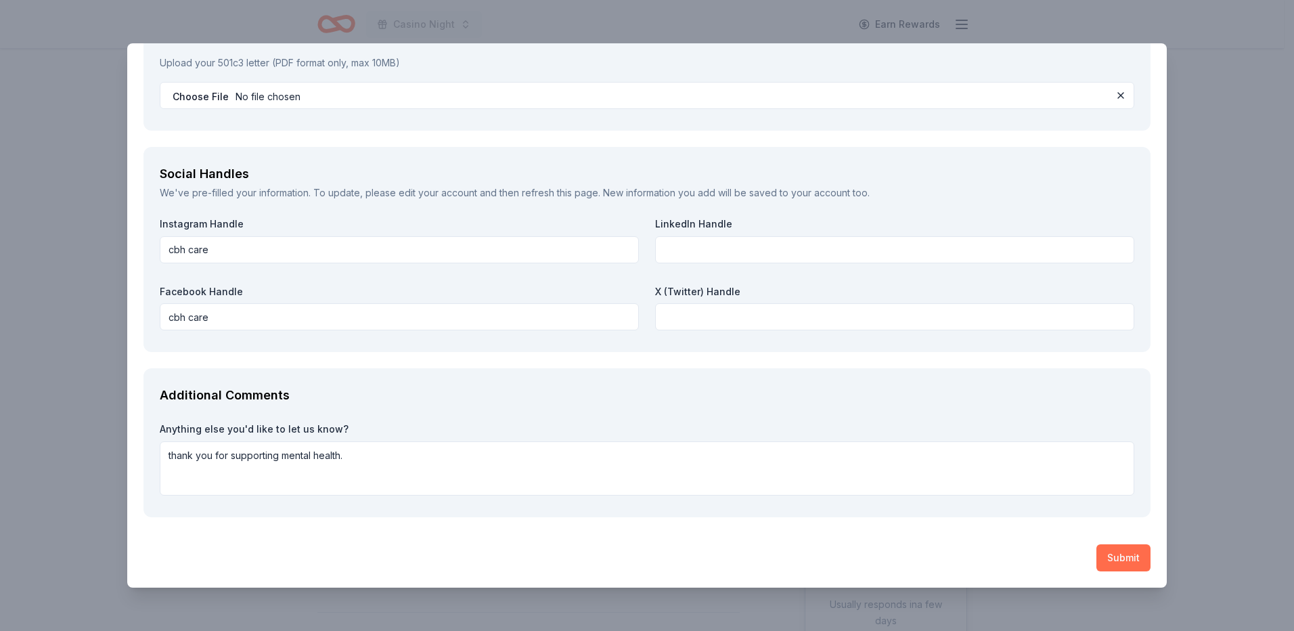
click at [1134, 566] on button "Submit" at bounding box center [1123, 557] width 54 height 27
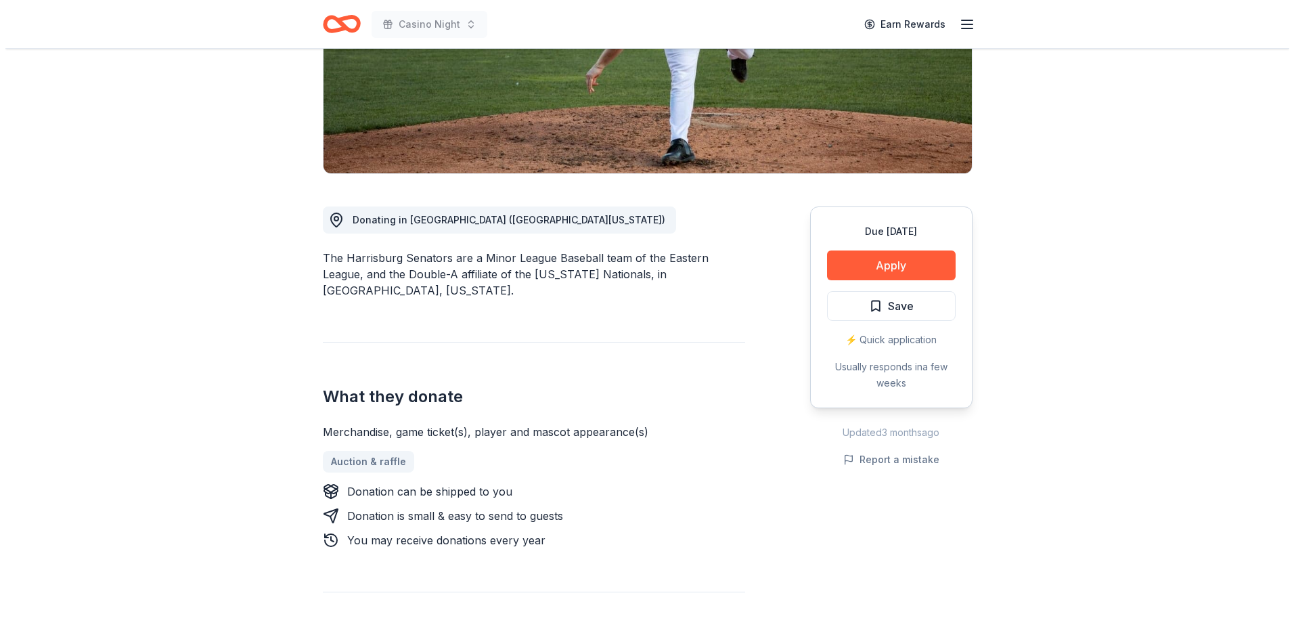
scroll to position [406, 0]
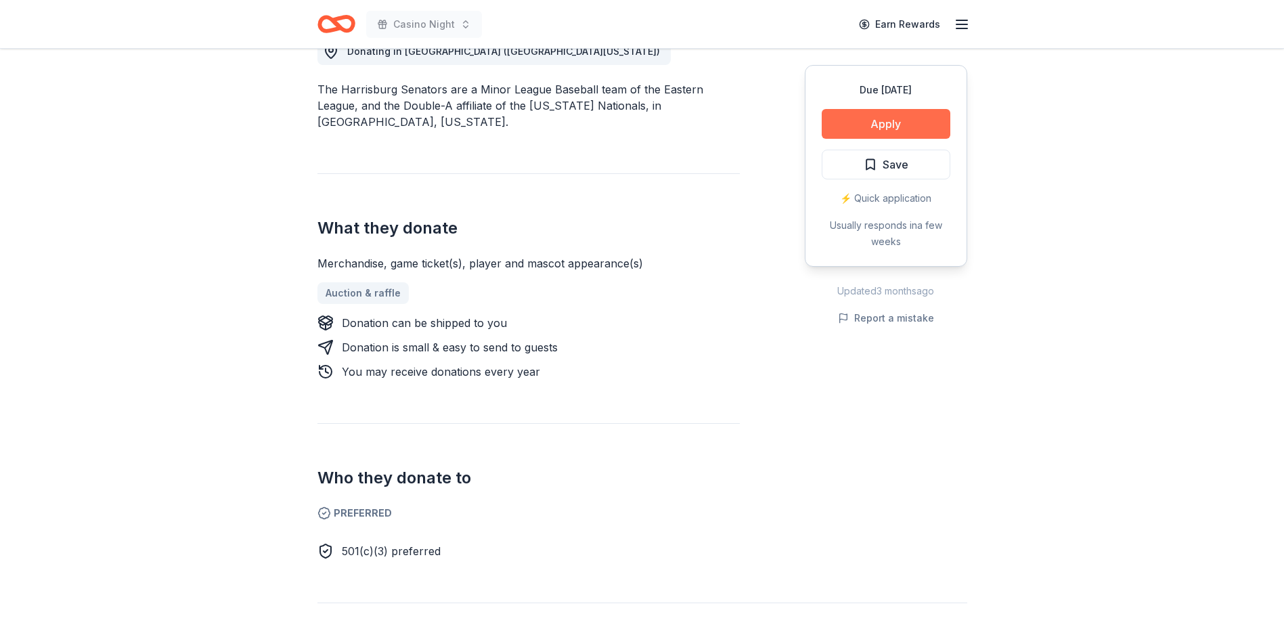
click at [886, 112] on button "Apply" at bounding box center [886, 124] width 129 height 30
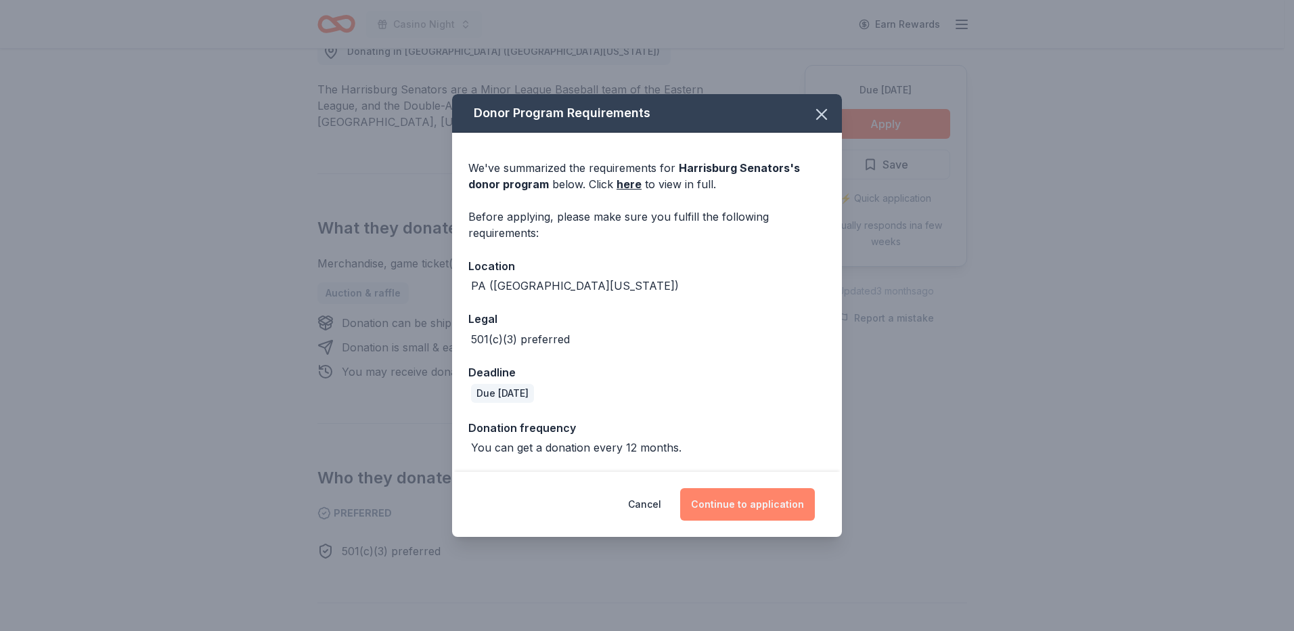
click at [743, 501] on button "Continue to application" at bounding box center [747, 504] width 135 height 32
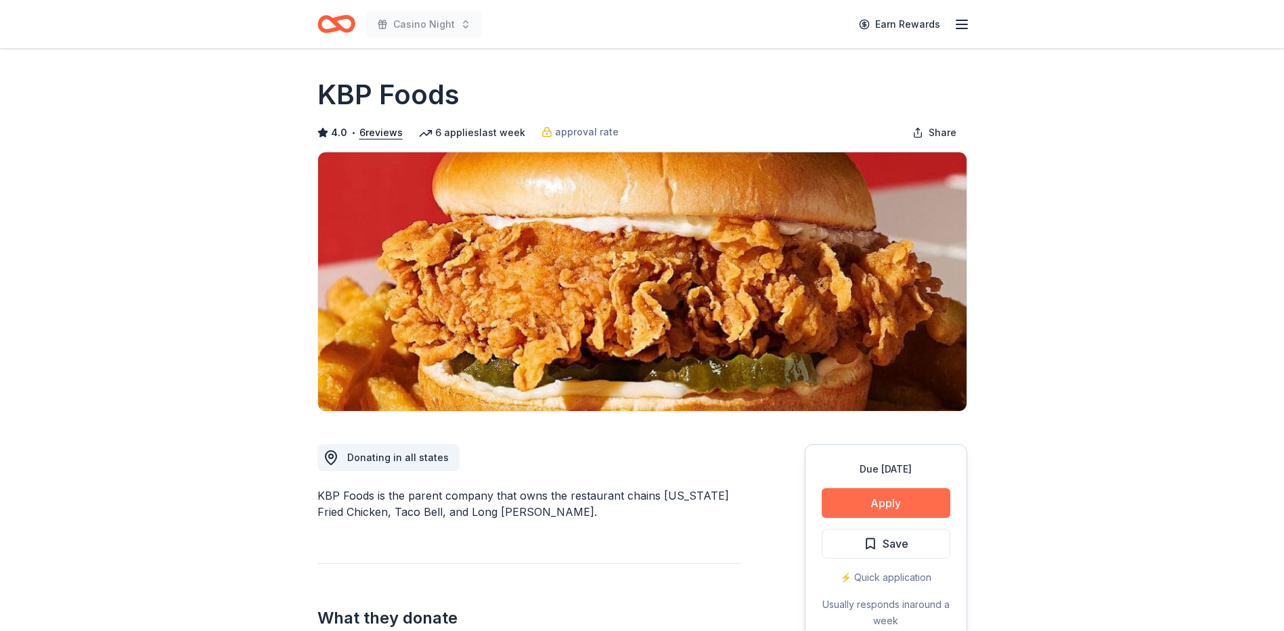
click at [887, 502] on button "Apply" at bounding box center [886, 503] width 129 height 30
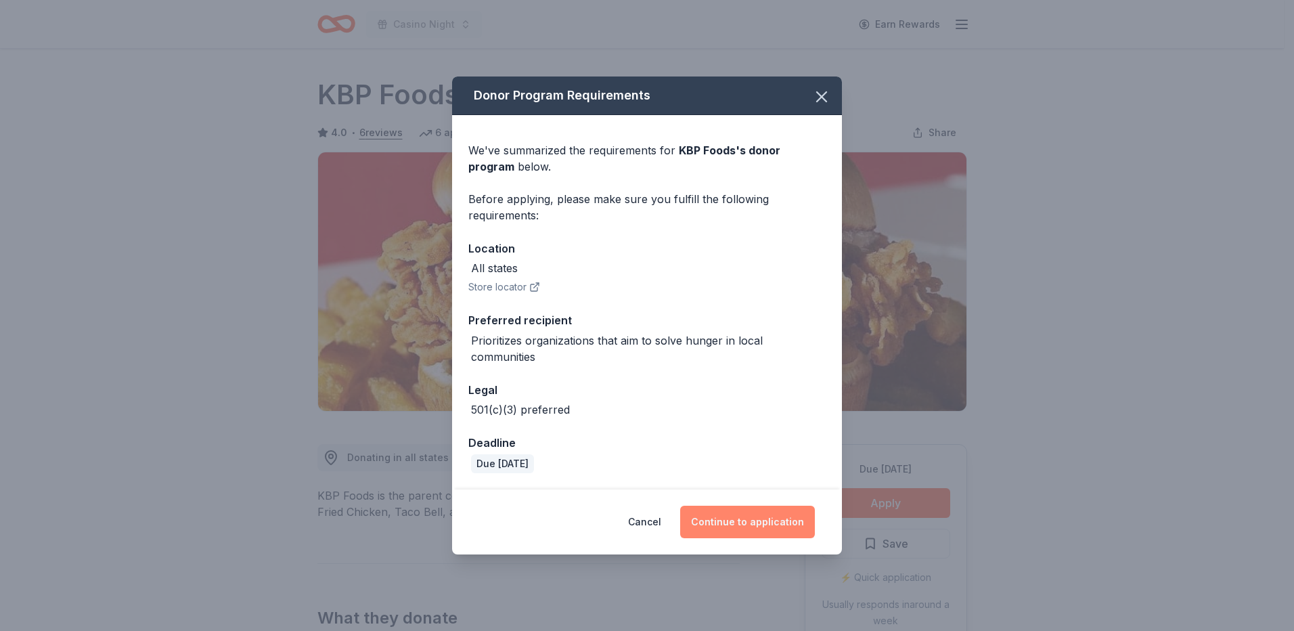
click at [746, 520] on button "Continue to application" at bounding box center [747, 522] width 135 height 32
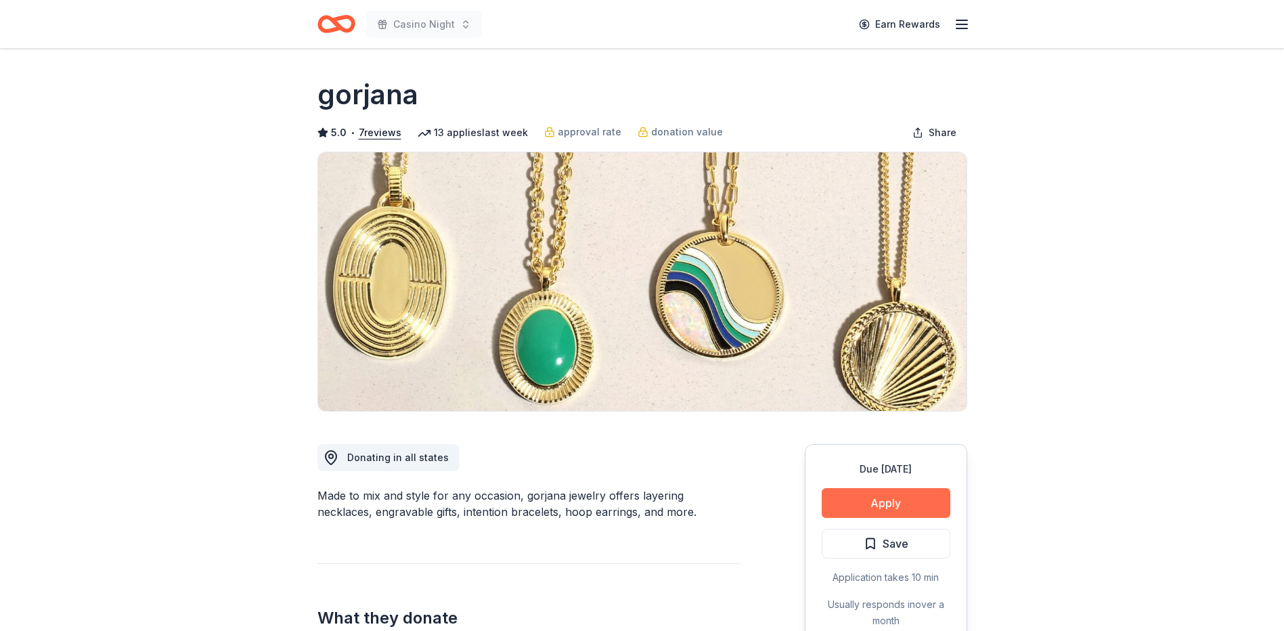
click at [901, 499] on button "Apply" at bounding box center [886, 503] width 129 height 30
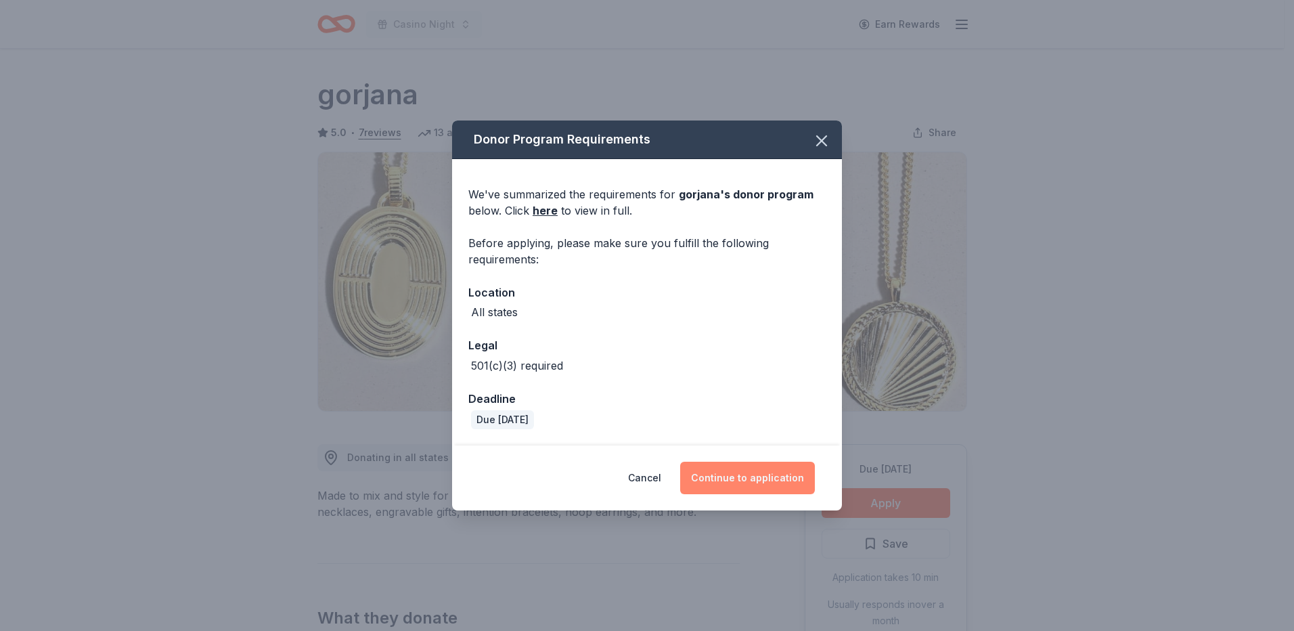
click at [689, 478] on button "Continue to application" at bounding box center [747, 478] width 135 height 32
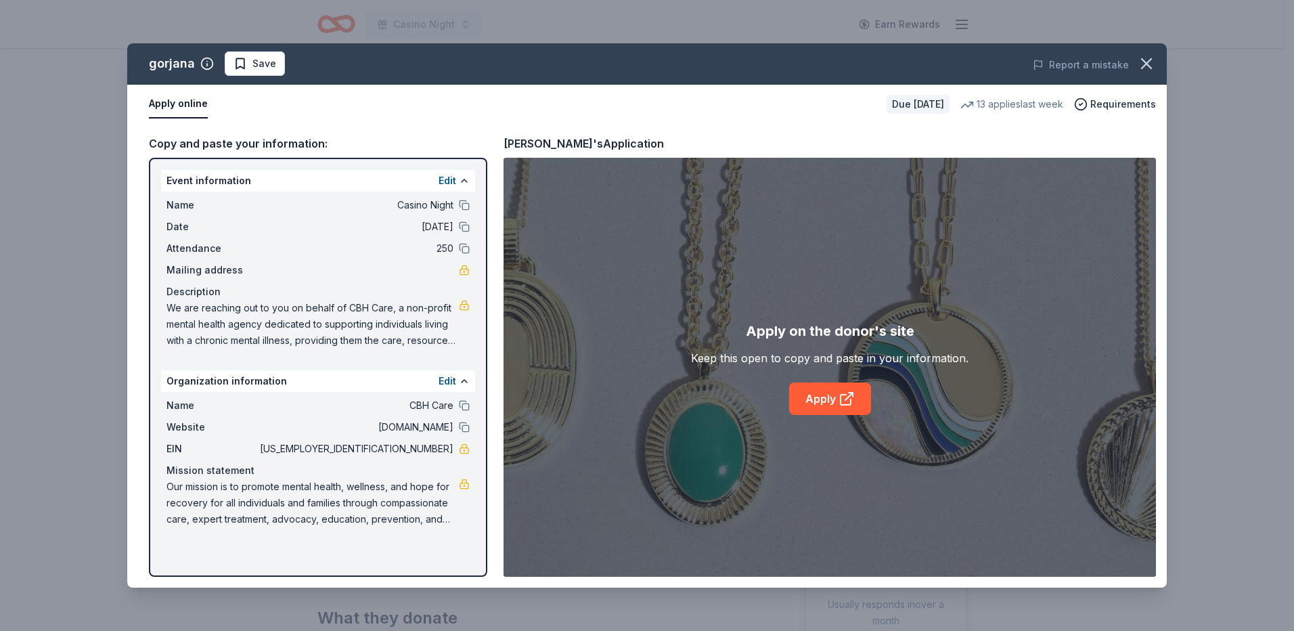
click at [807, 378] on div "Apply on the donor's site Keep this open to copy and paste in your information.…" at bounding box center [829, 367] width 277 height 95
click at [807, 388] on link "Apply" at bounding box center [830, 398] width 82 height 32
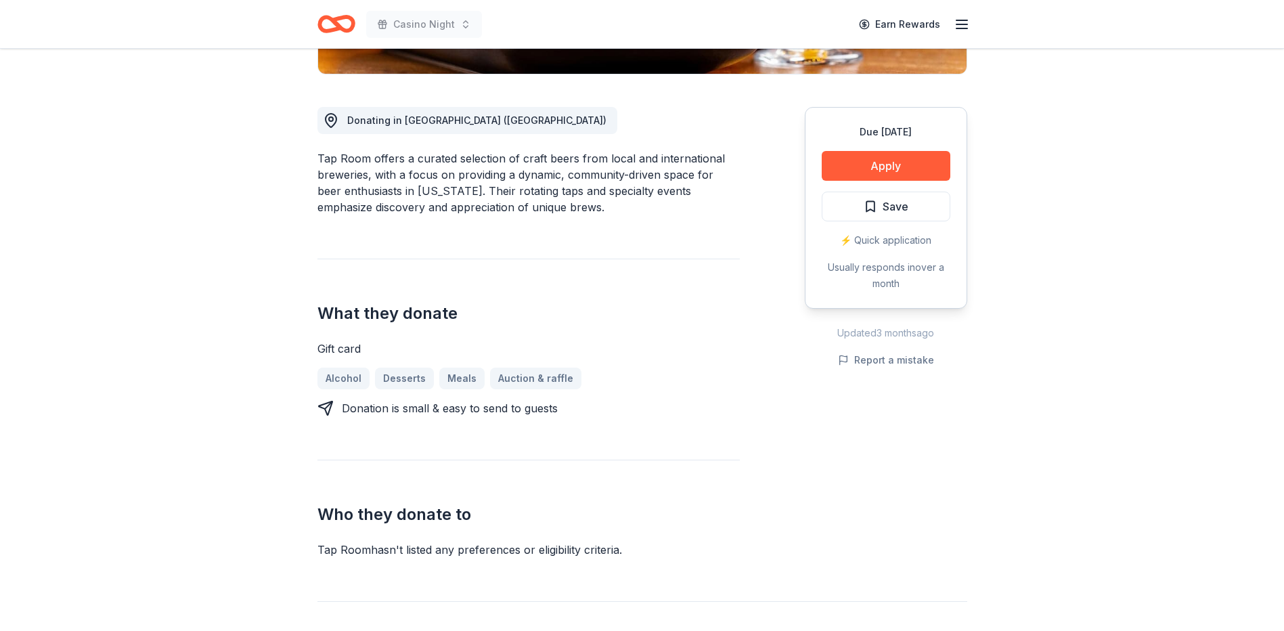
scroll to position [474, 0]
